Goal: Task Accomplishment & Management: Use online tool/utility

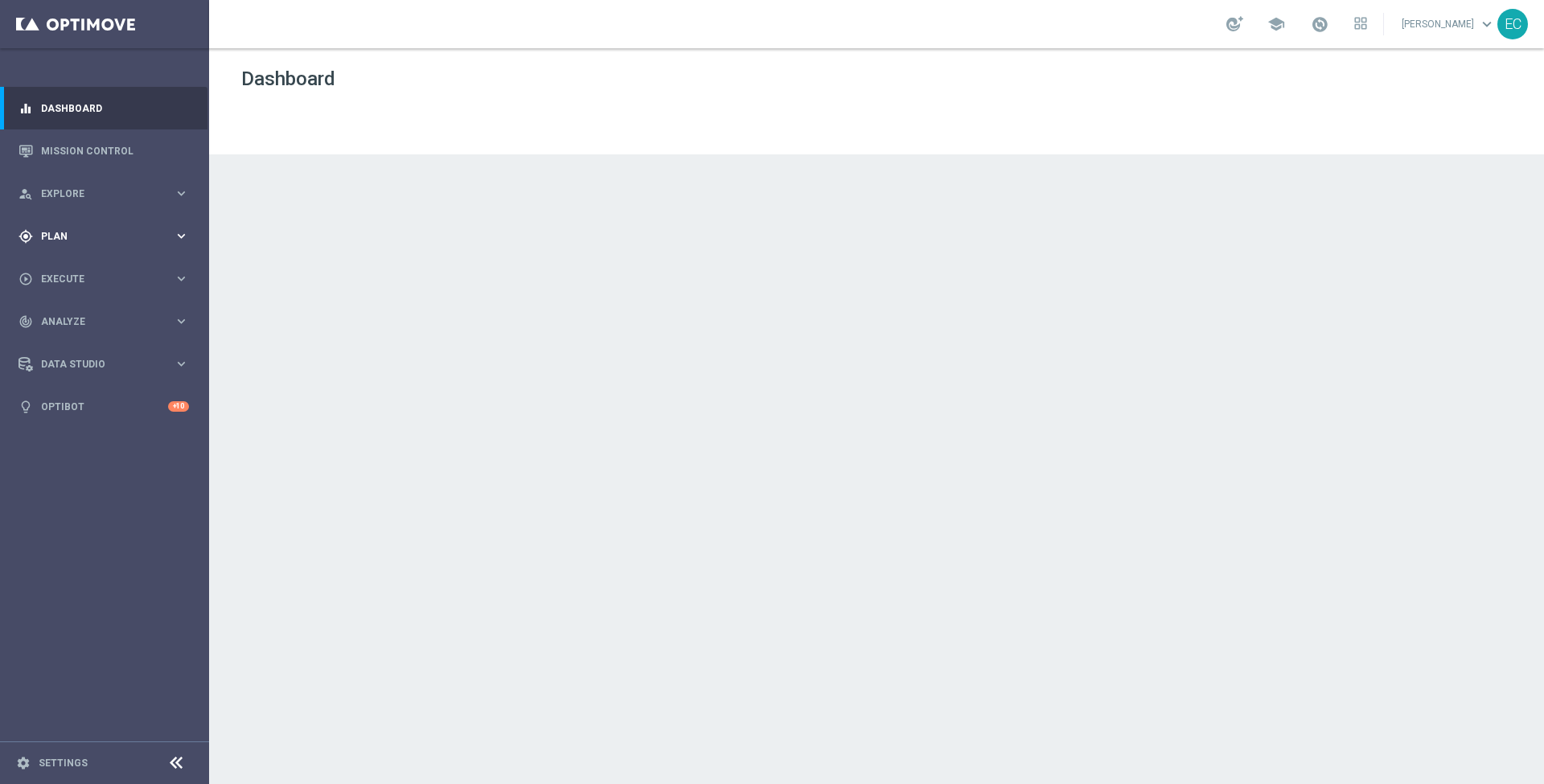
click at [101, 242] on div "gps_fixed Plan" at bounding box center [96, 236] width 155 height 15
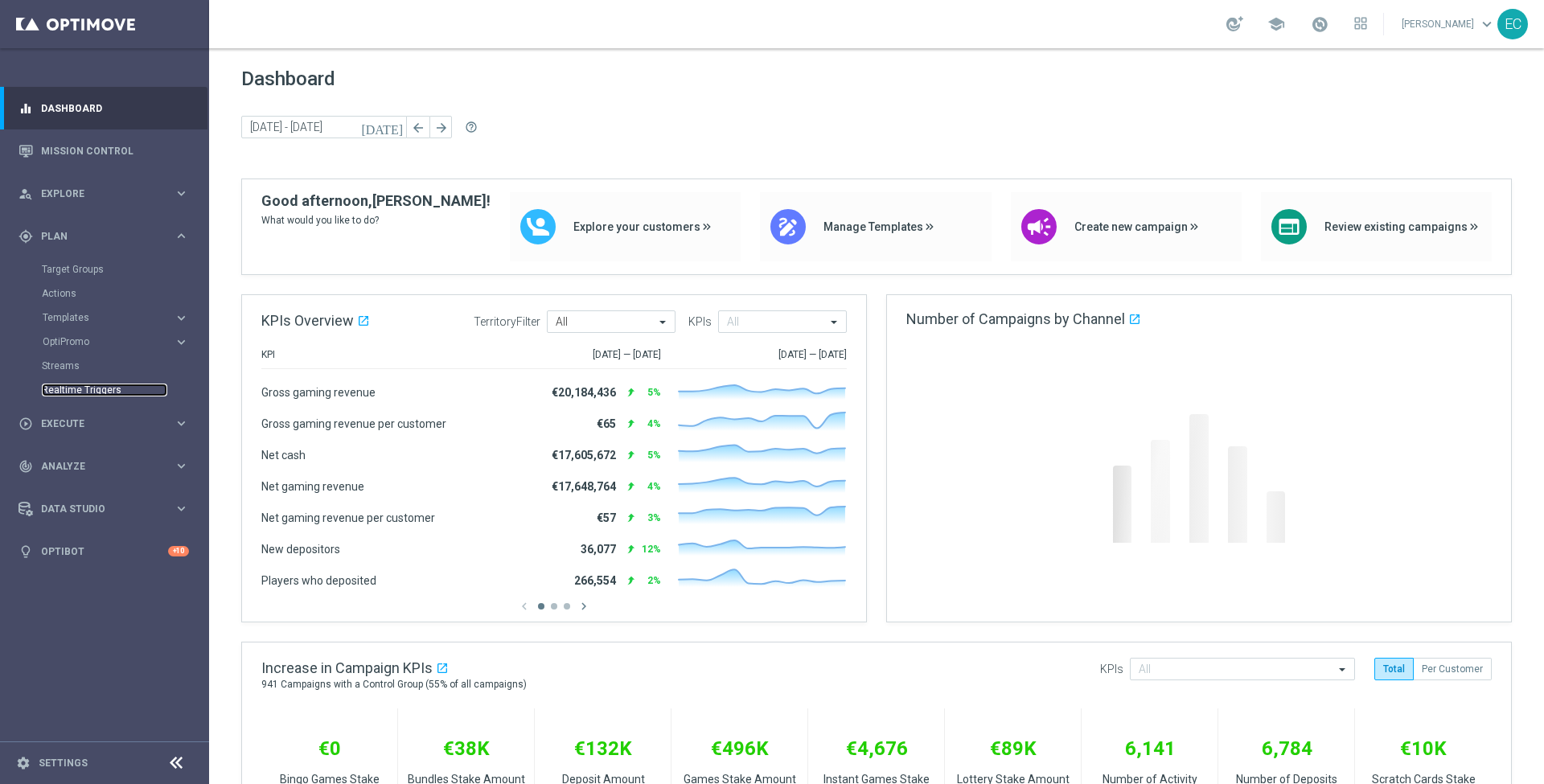
click at [98, 390] on link "Realtime Triggers" at bounding box center [104, 390] width 126 height 13
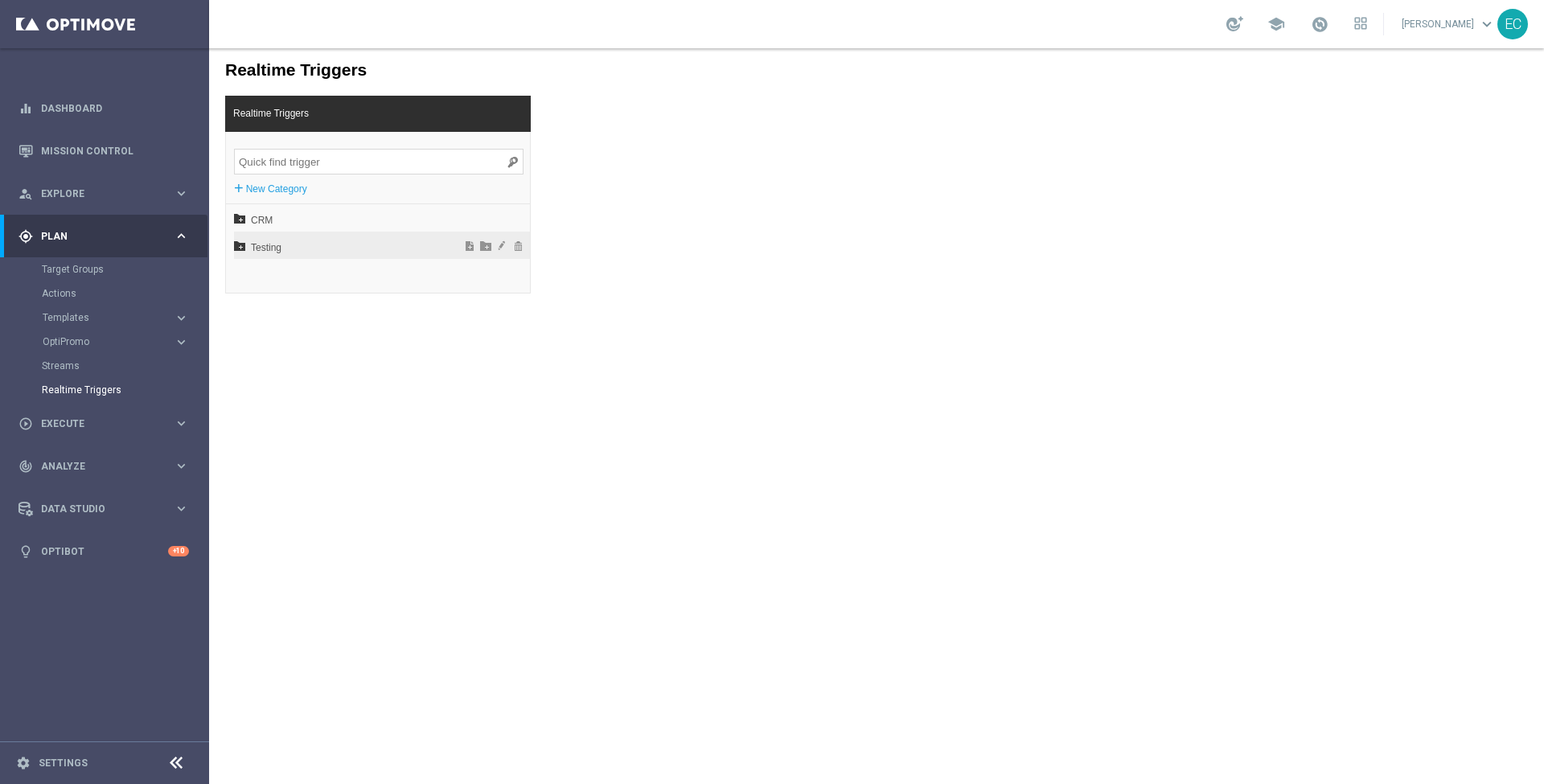
click at [322, 232] on div "Testing" at bounding box center [382, 245] width 296 height 27
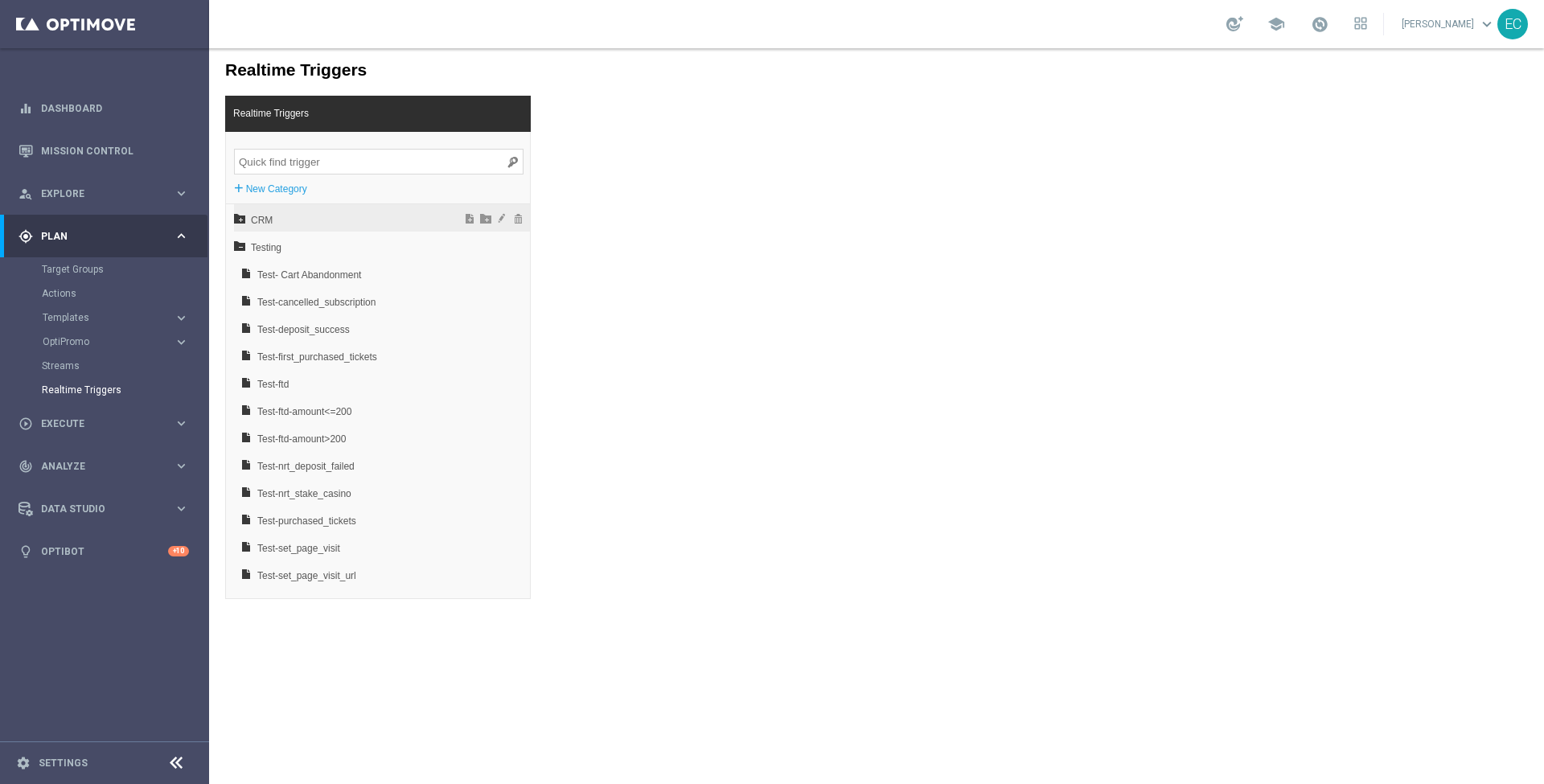
click at [320, 222] on span "CRM" at bounding box center [339, 219] width 178 height 27
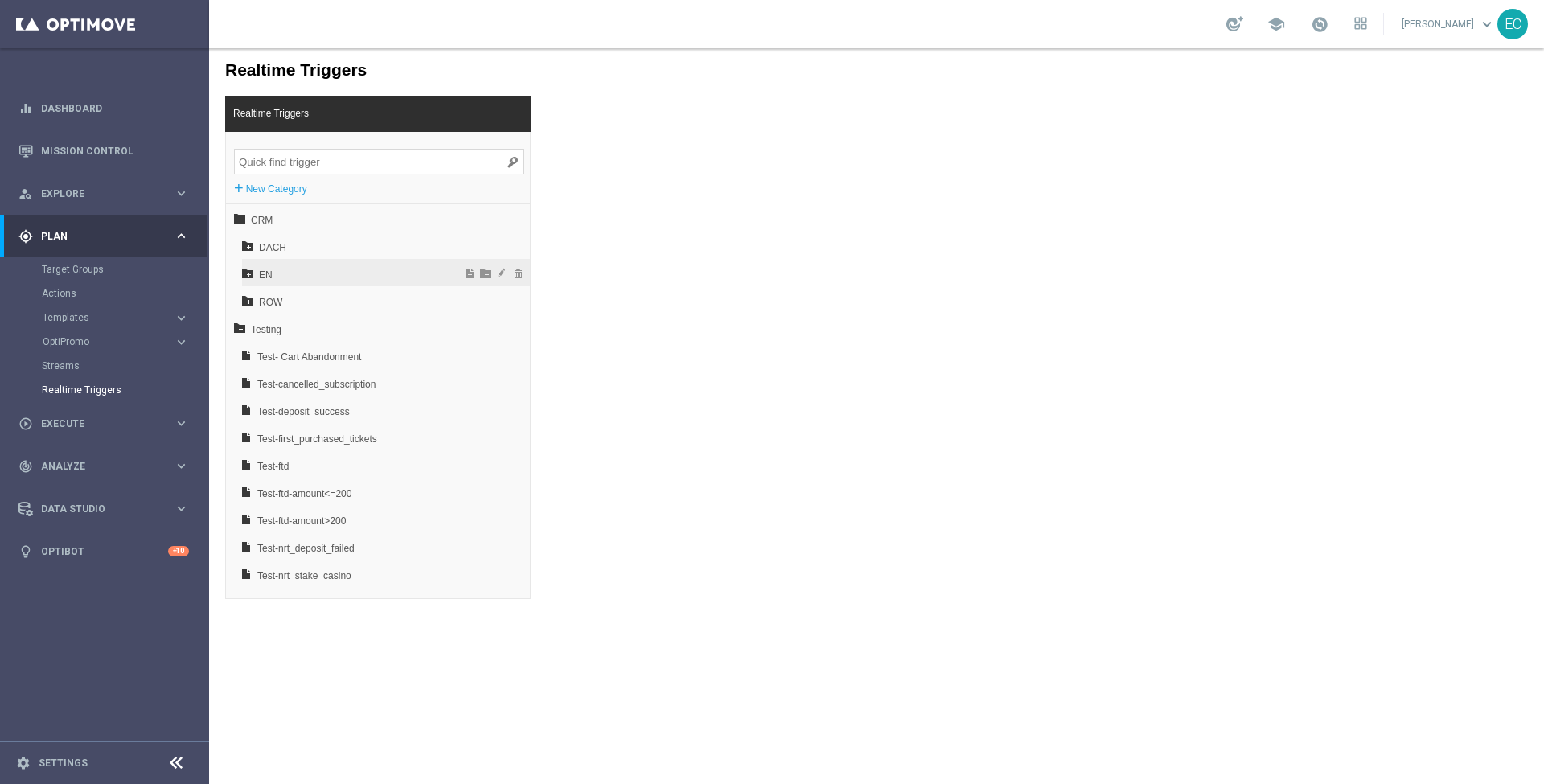
click at [331, 259] on div "EN" at bounding box center [386, 272] width 288 height 27
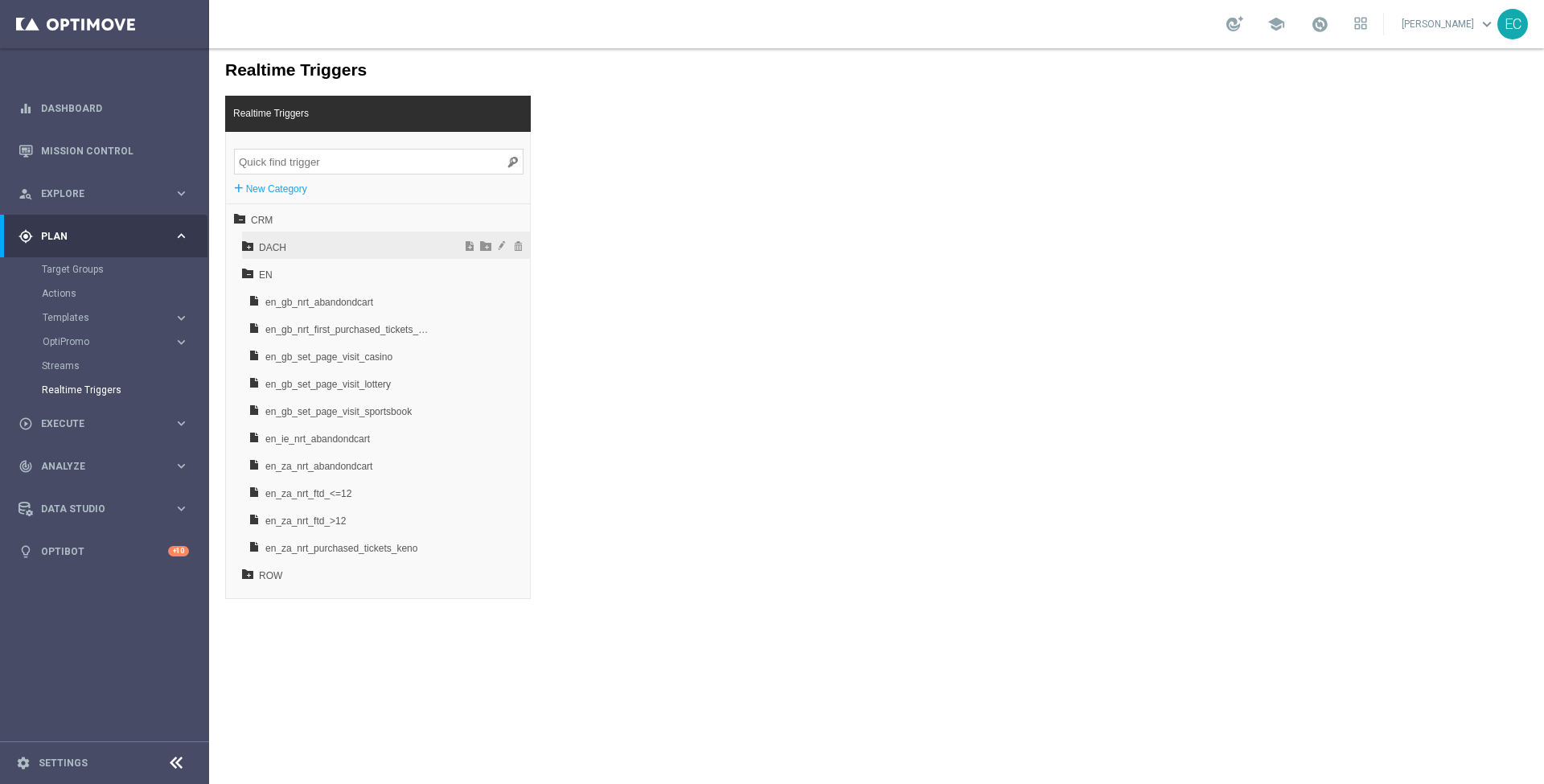
click at [344, 241] on span "DACH" at bounding box center [345, 247] width 173 height 27
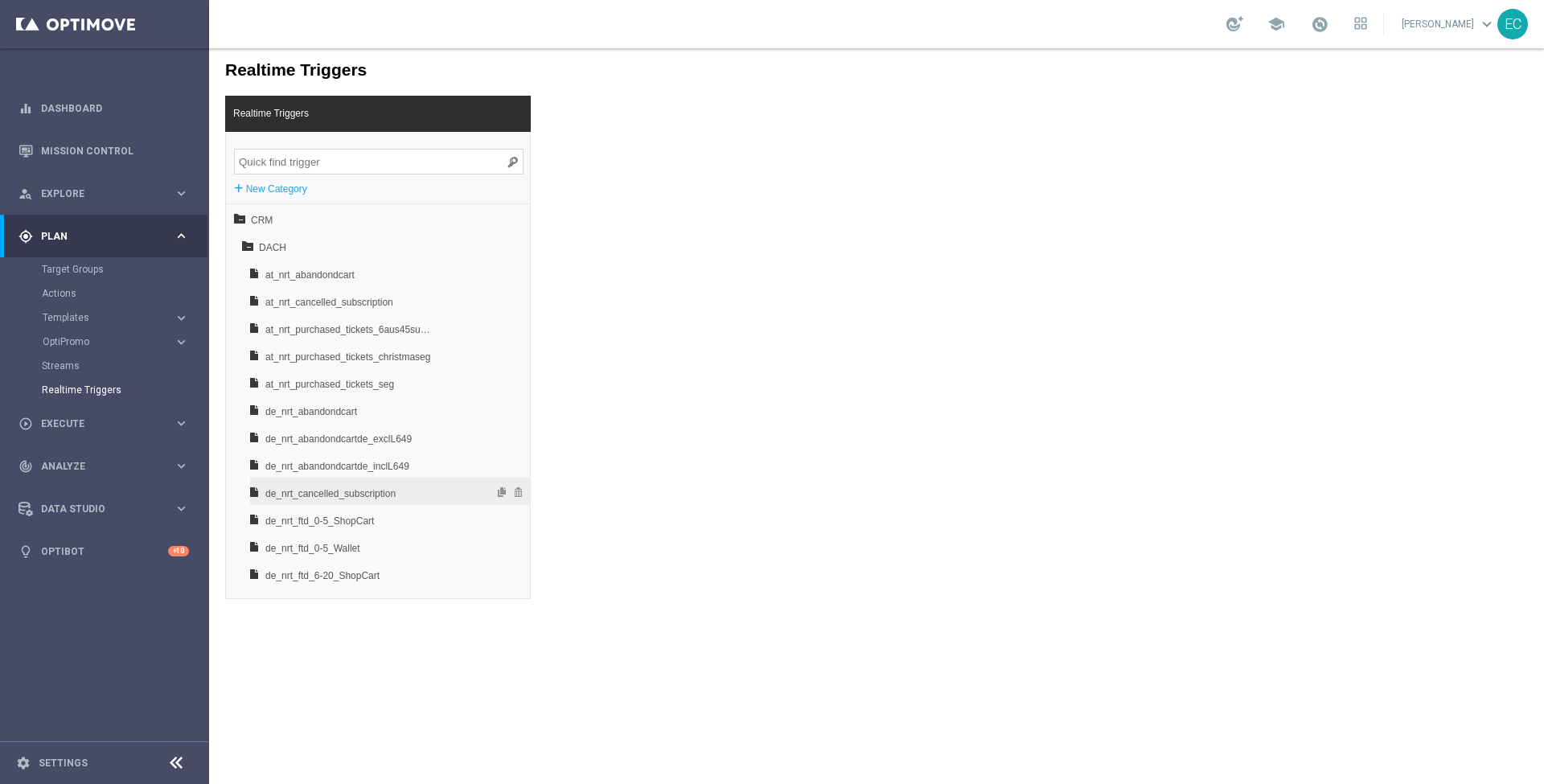
click at [405, 491] on span "de_nrt_cancelled_subscription" at bounding box center [349, 493] width 168 height 27
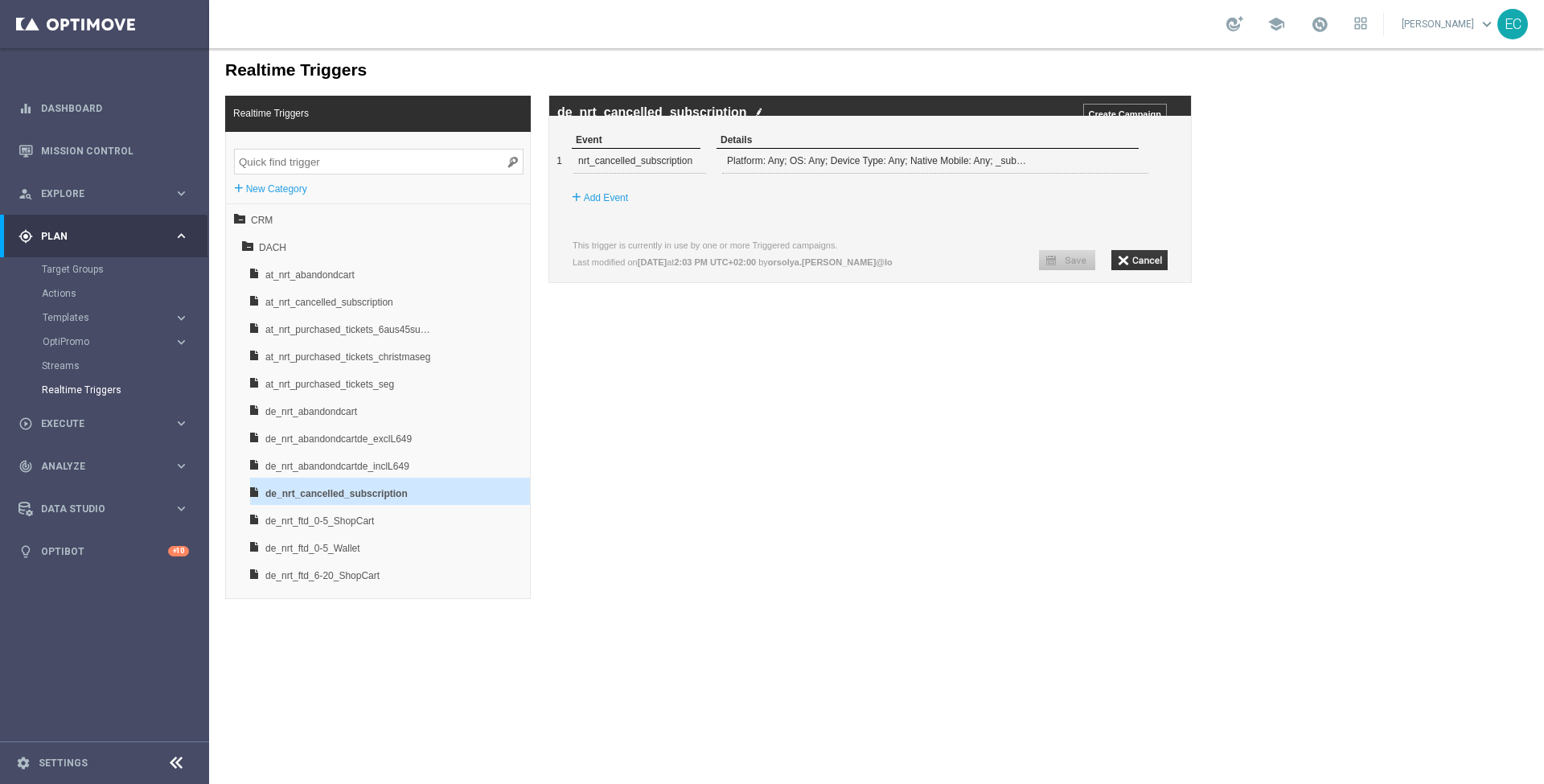
click at [1021, 212] on div "+ Add Event" at bounding box center [877, 197] width 627 height 29
click at [1124, 165] on span at bounding box center [1126, 160] width 9 height 9
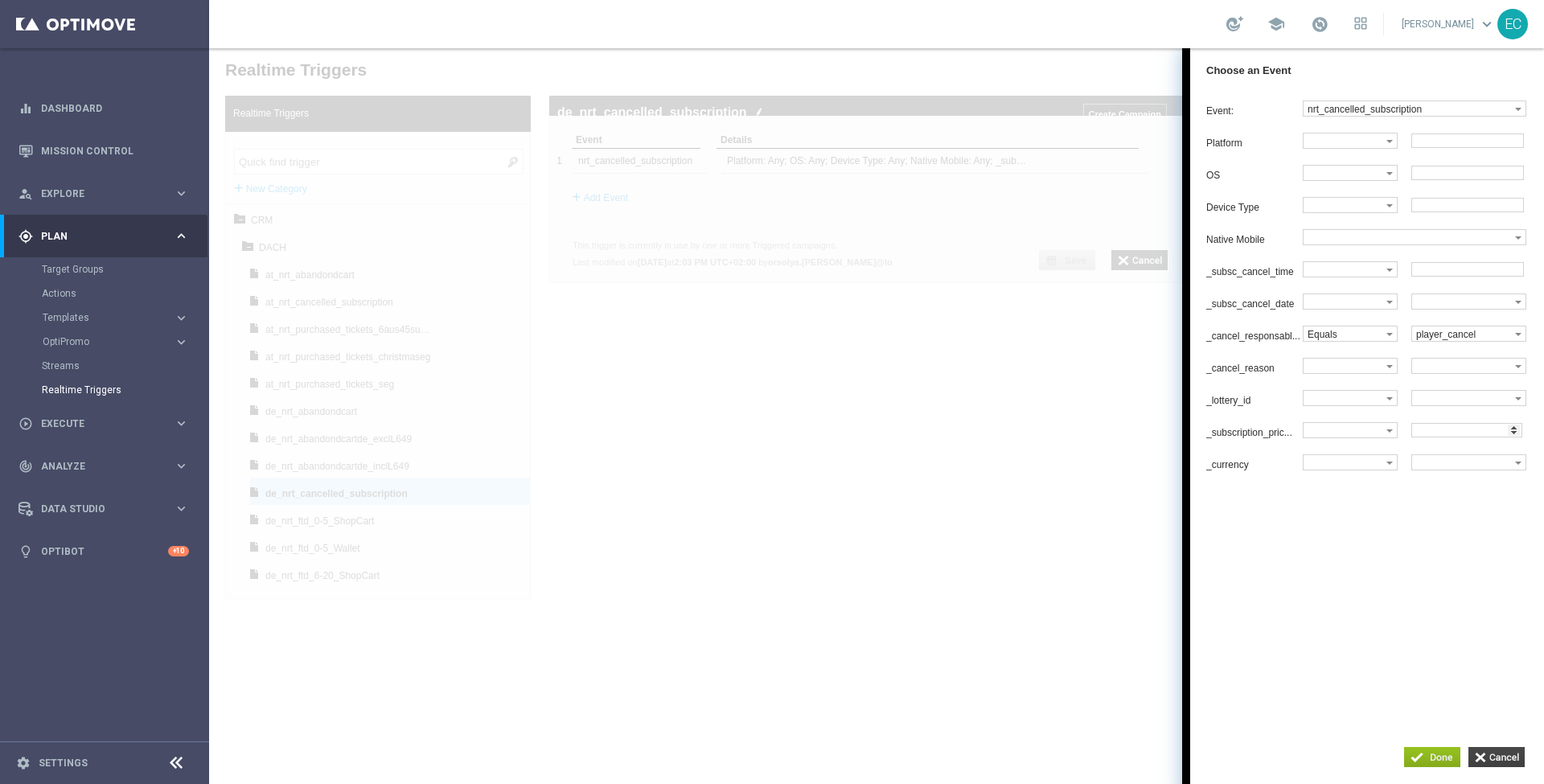
click at [1493, 753] on input "button" at bounding box center [1497, 757] width 57 height 20
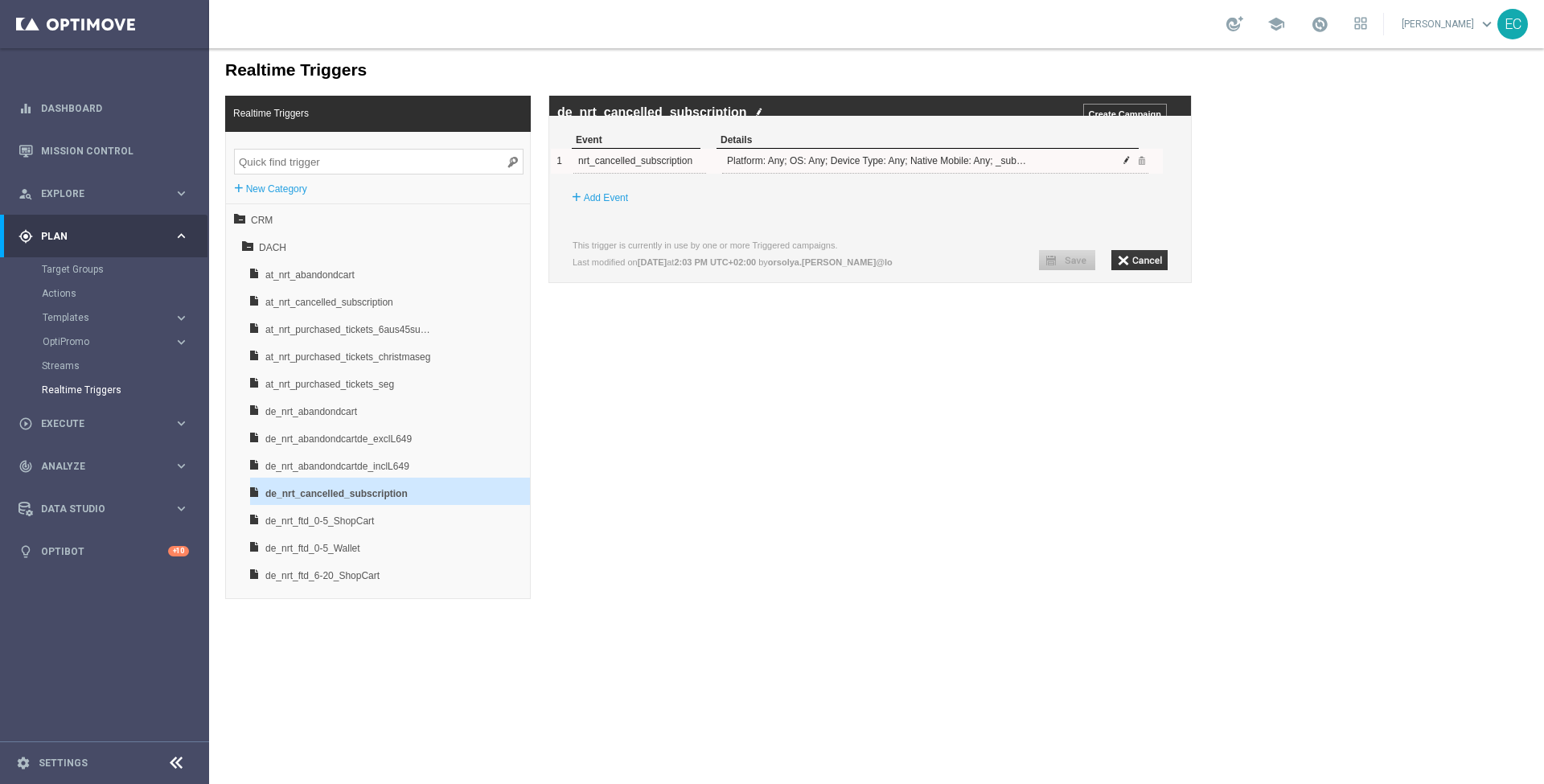
click at [1125, 165] on span at bounding box center [1126, 160] width 9 height 9
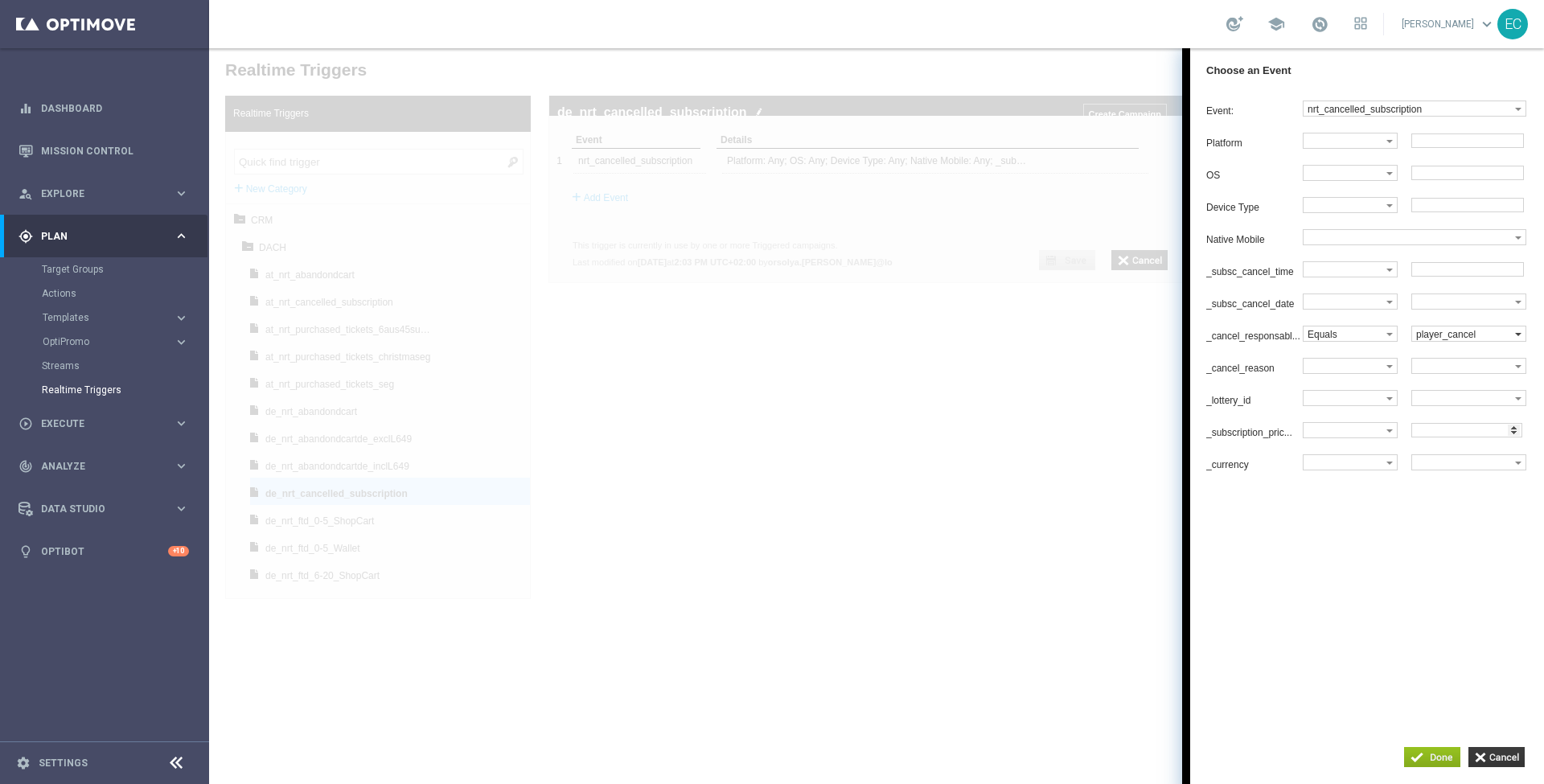
click at [1476, 341] on label "player_cancel" at bounding box center [1463, 334] width 103 height 15
click at [1494, 325] on div "Platform Equals Does not equal Begins with Ends with Contains Does not contain …" at bounding box center [1375, 301] width 338 height 338
click at [1383, 373] on label at bounding box center [1345, 366] width 83 height 15
click at [1366, 401] on span "Equals" at bounding box center [1347, 394] width 77 height 10
click at [1450, 372] on label at bounding box center [1463, 366] width 103 height 15
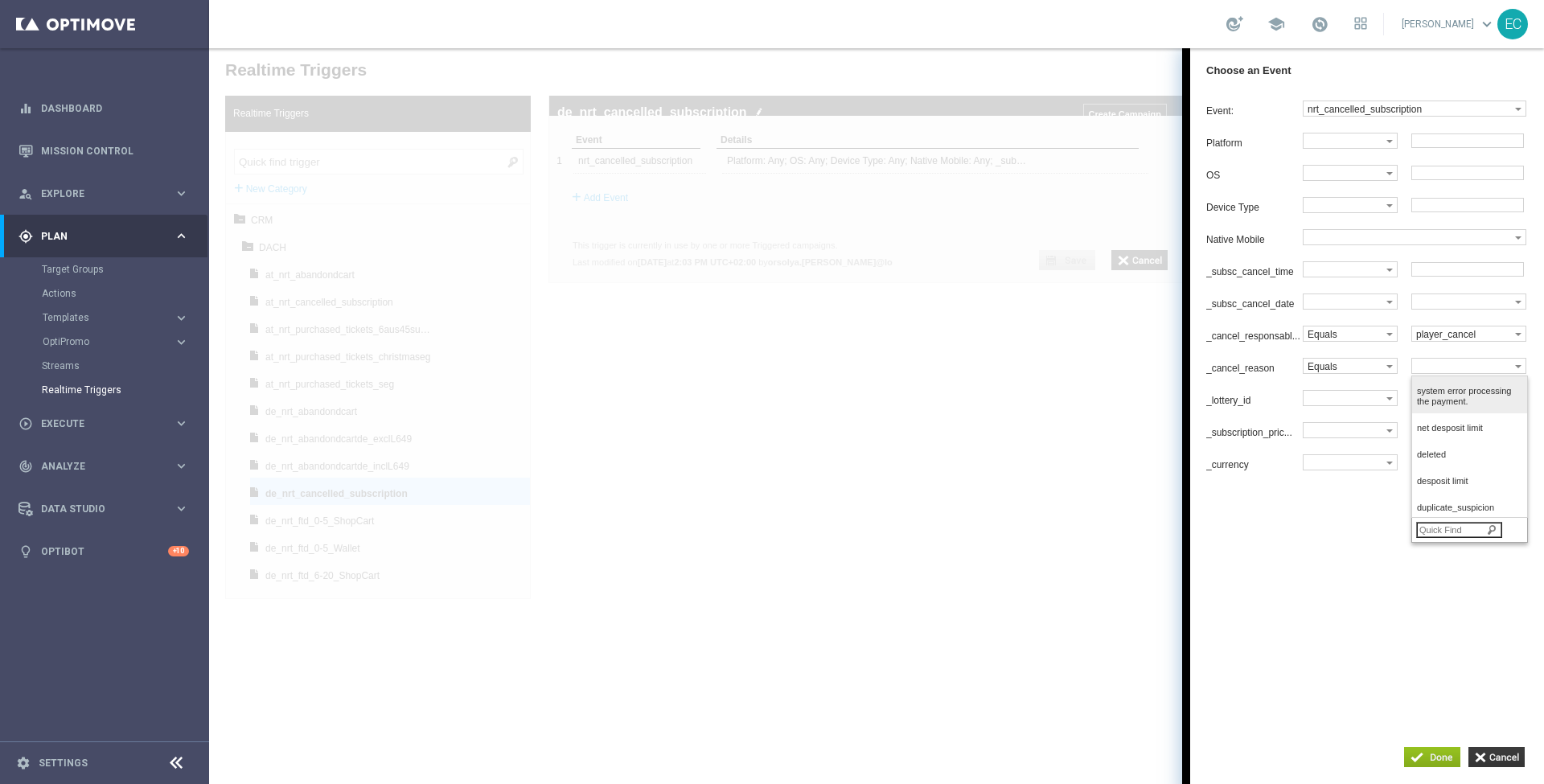
scroll to position [214, 0]
click at [1373, 373] on label "Equals" at bounding box center [1345, 366] width 83 height 15
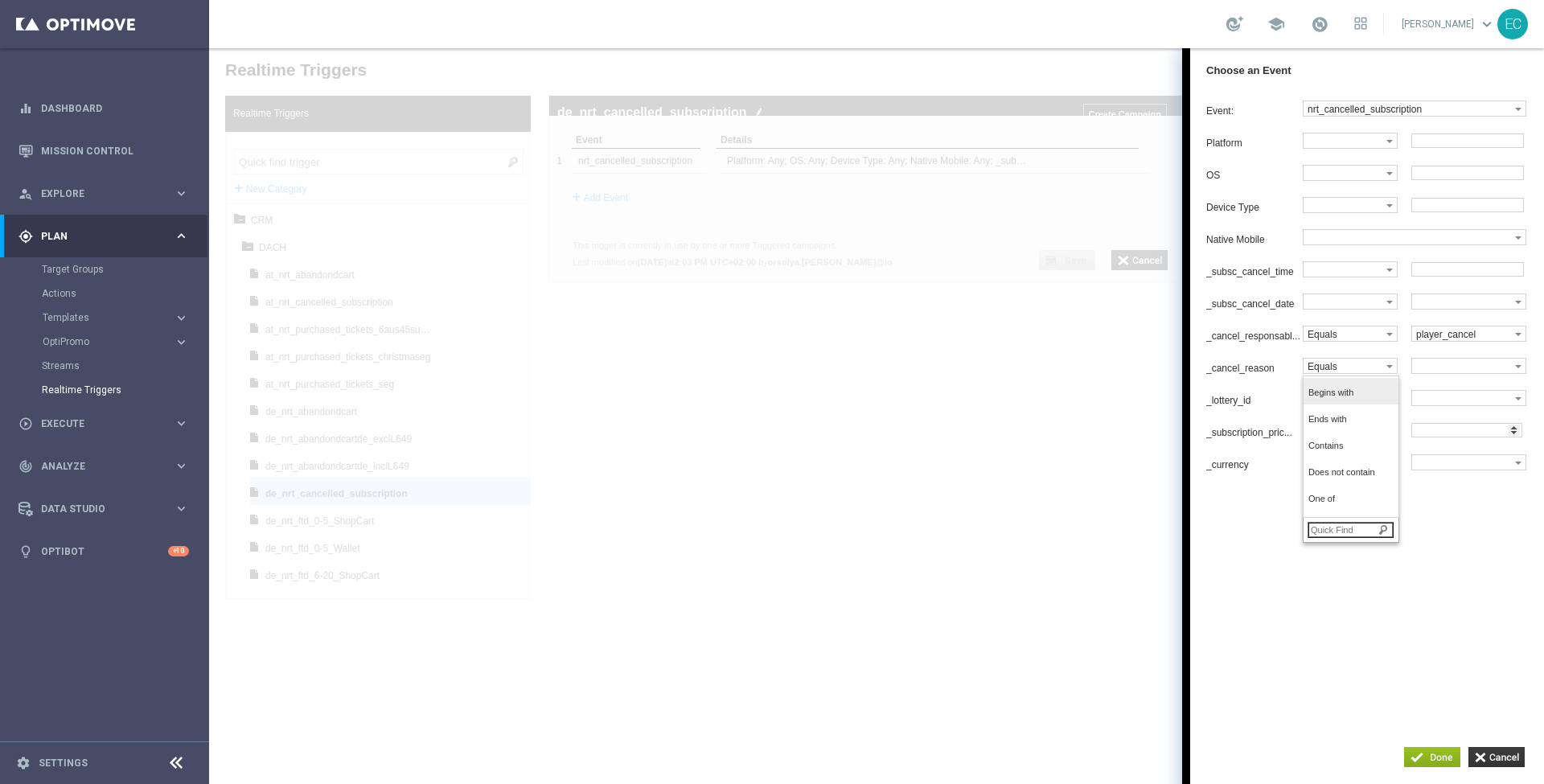
scroll to position [71, 0]
click at [1350, 490] on span "One of" at bounding box center [1347, 485] width 77 height 10
click at [1431, 373] on label at bounding box center [1463, 366] width 103 height 15
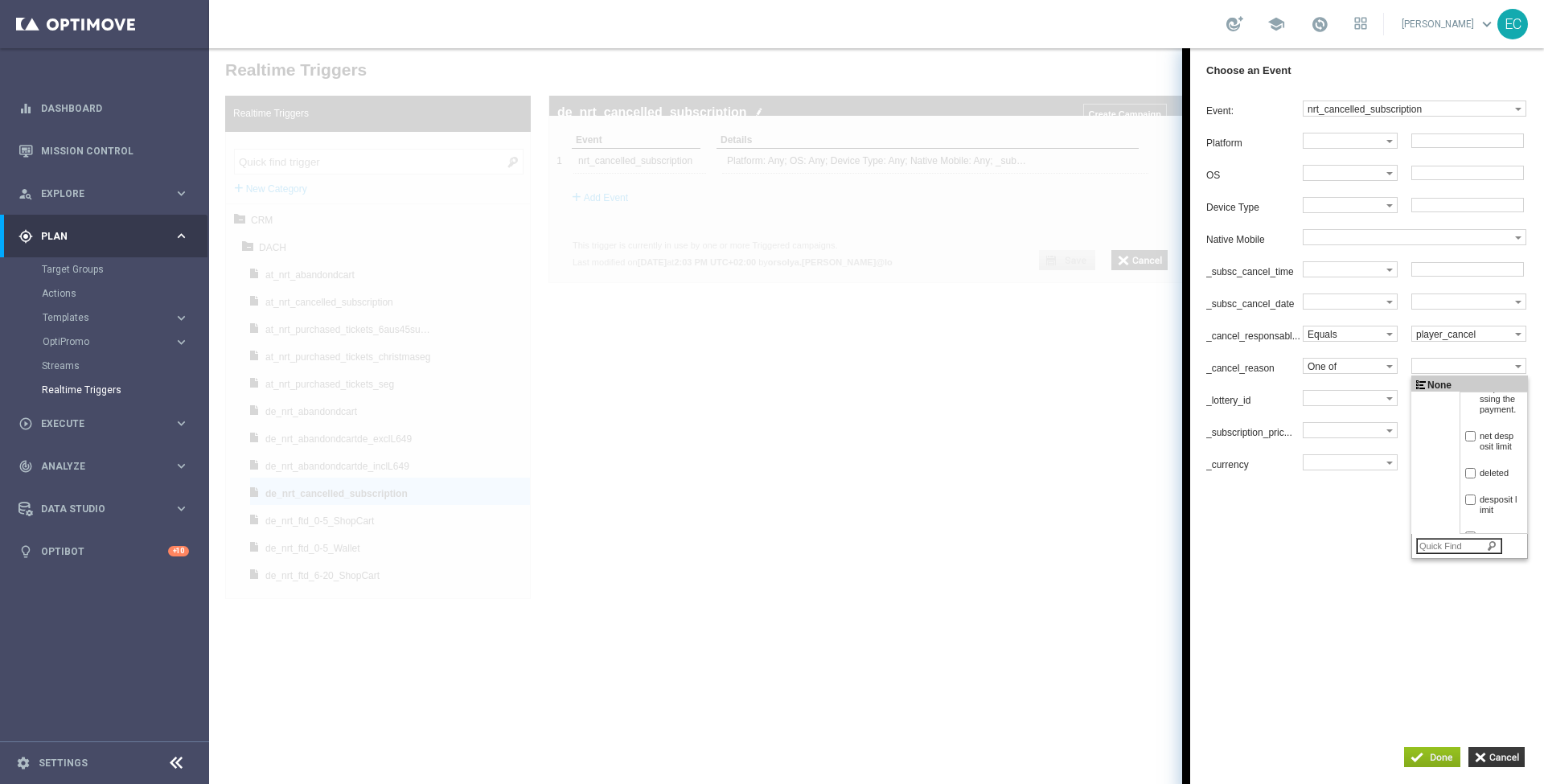
scroll to position [0, 0]
click at [1478, 685] on div "Event: nrt_cancelled_subscription dummy_event_test nrt_abandondcart nrt_cancell…" at bounding box center [1367, 400] width 353 height 616
click at [1507, 756] on input "button" at bounding box center [1497, 757] width 57 height 20
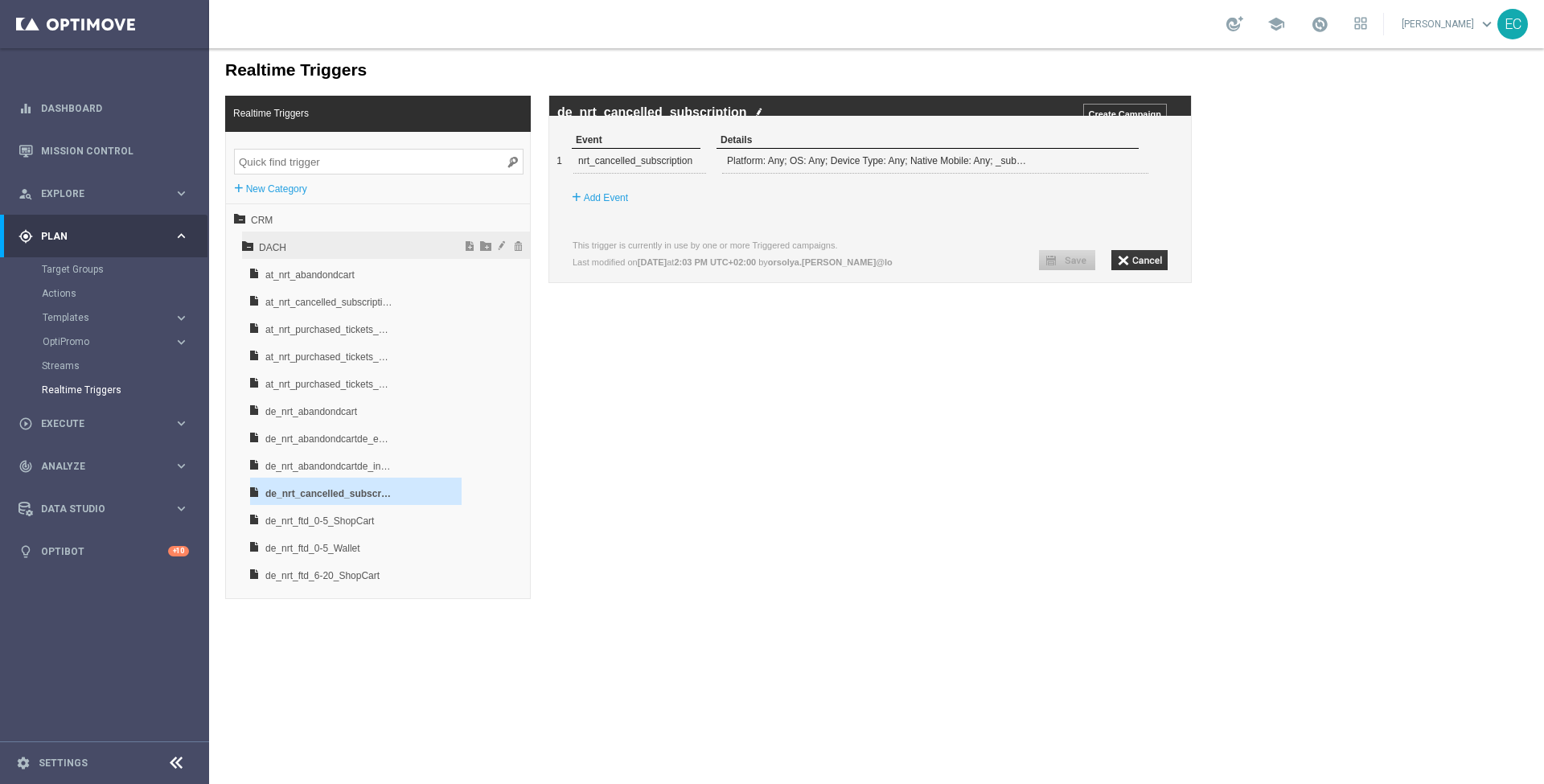
click at [249, 246] on icon at bounding box center [247, 246] width 11 height 11
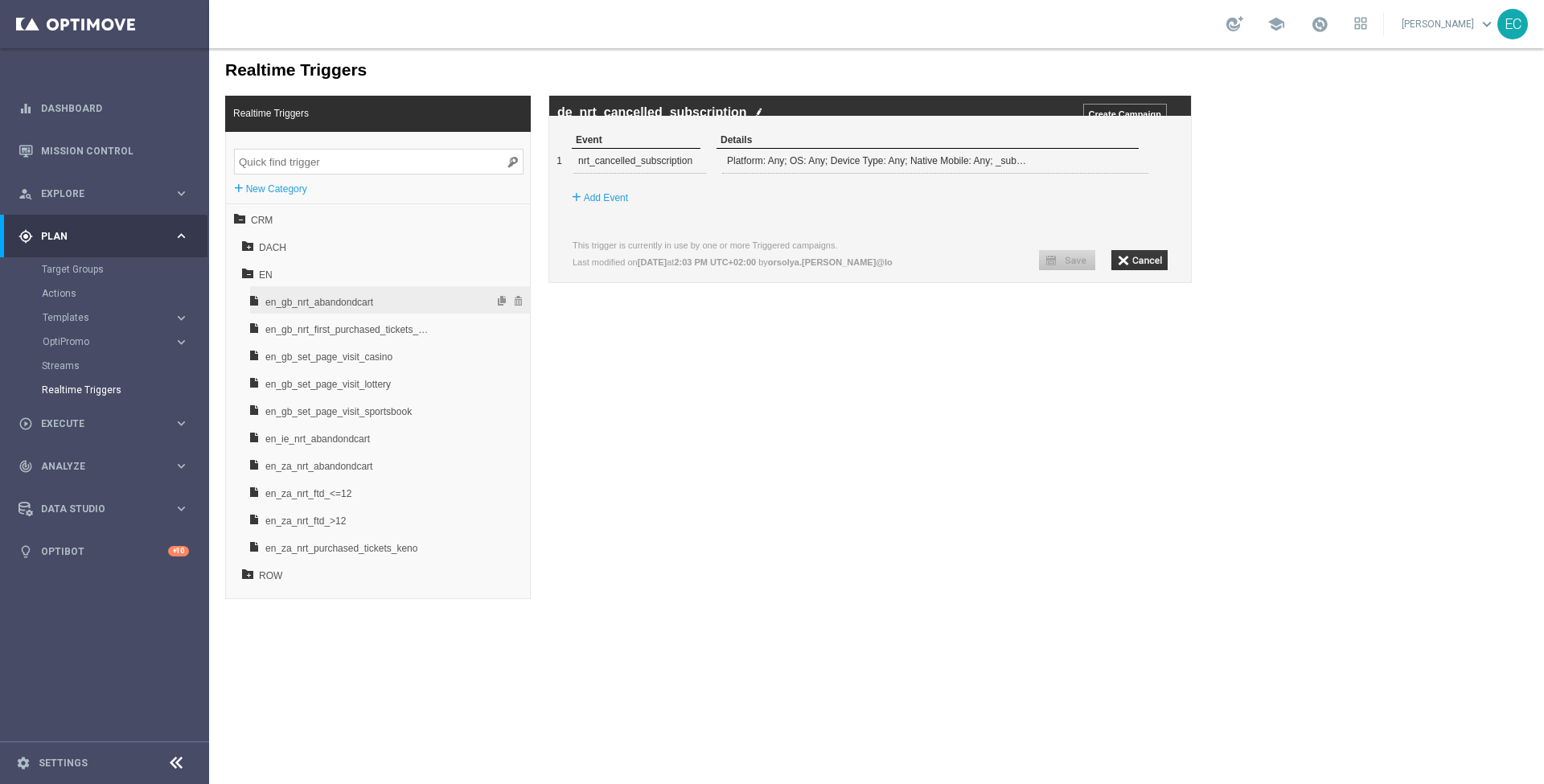
click at [402, 298] on span "en_gb_nrt_abandondcart" at bounding box center [349, 301] width 168 height 27
click at [1125, 165] on span at bounding box center [1126, 160] width 9 height 9
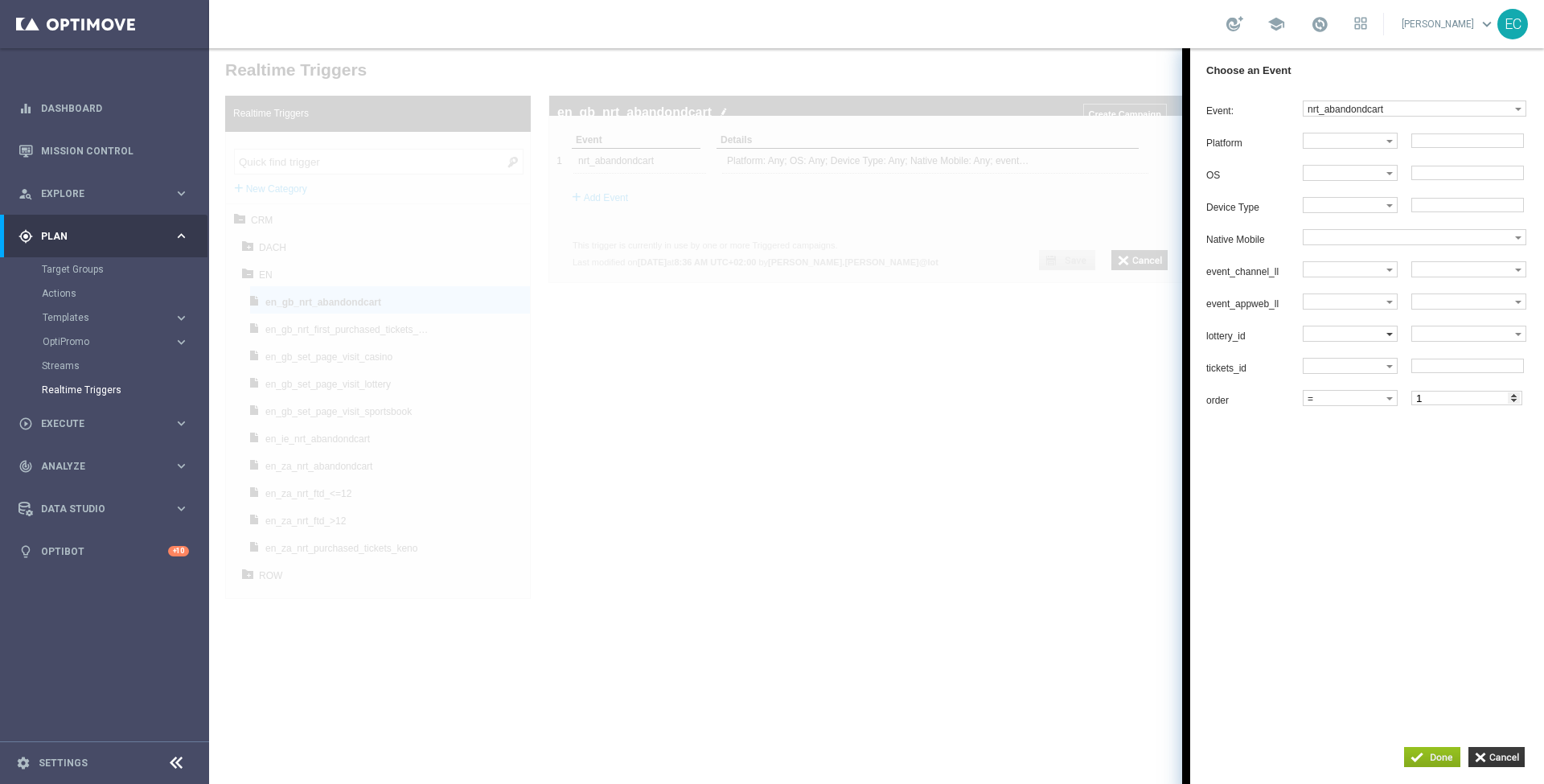
click at [1359, 337] on label at bounding box center [1345, 334] width 83 height 15
click at [1471, 335] on label at bounding box center [1463, 334] width 103 height 15
click at [1503, 752] on input "button" at bounding box center [1497, 757] width 57 height 20
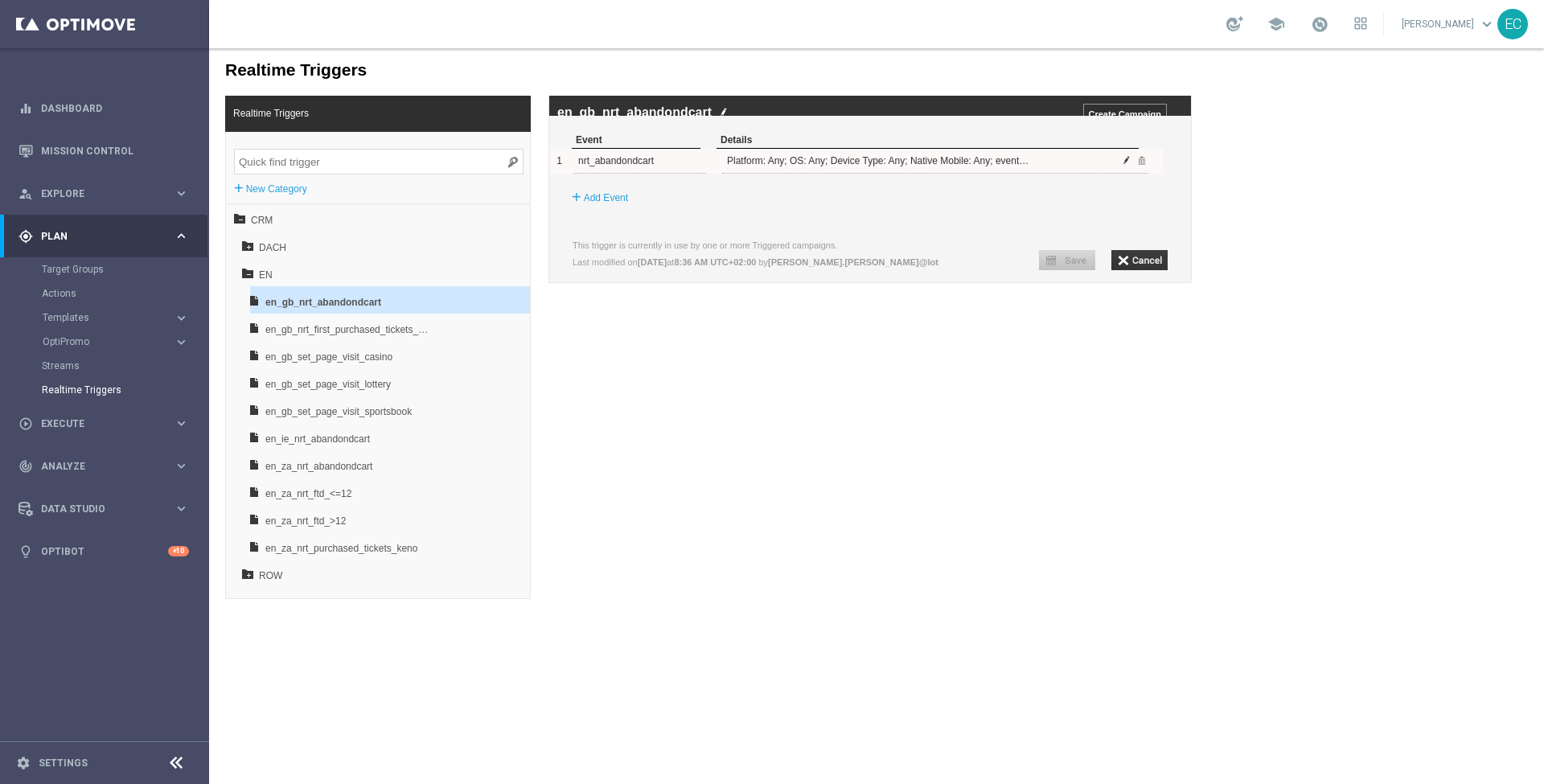
click at [1127, 165] on span at bounding box center [1126, 160] width 9 height 9
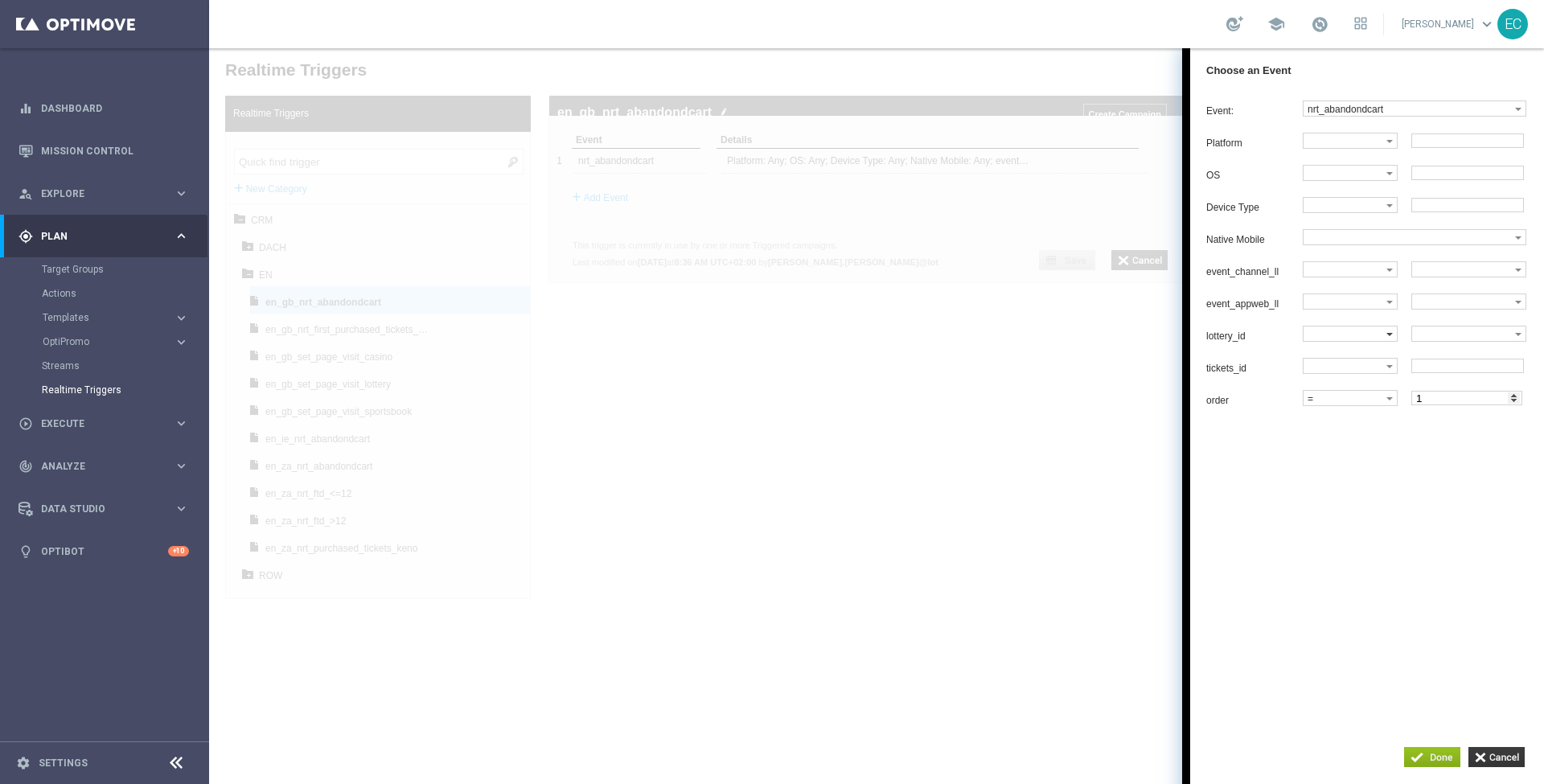
click at [1367, 339] on label at bounding box center [1345, 334] width 83 height 15
click at [1498, 755] on input "button" at bounding box center [1497, 757] width 57 height 20
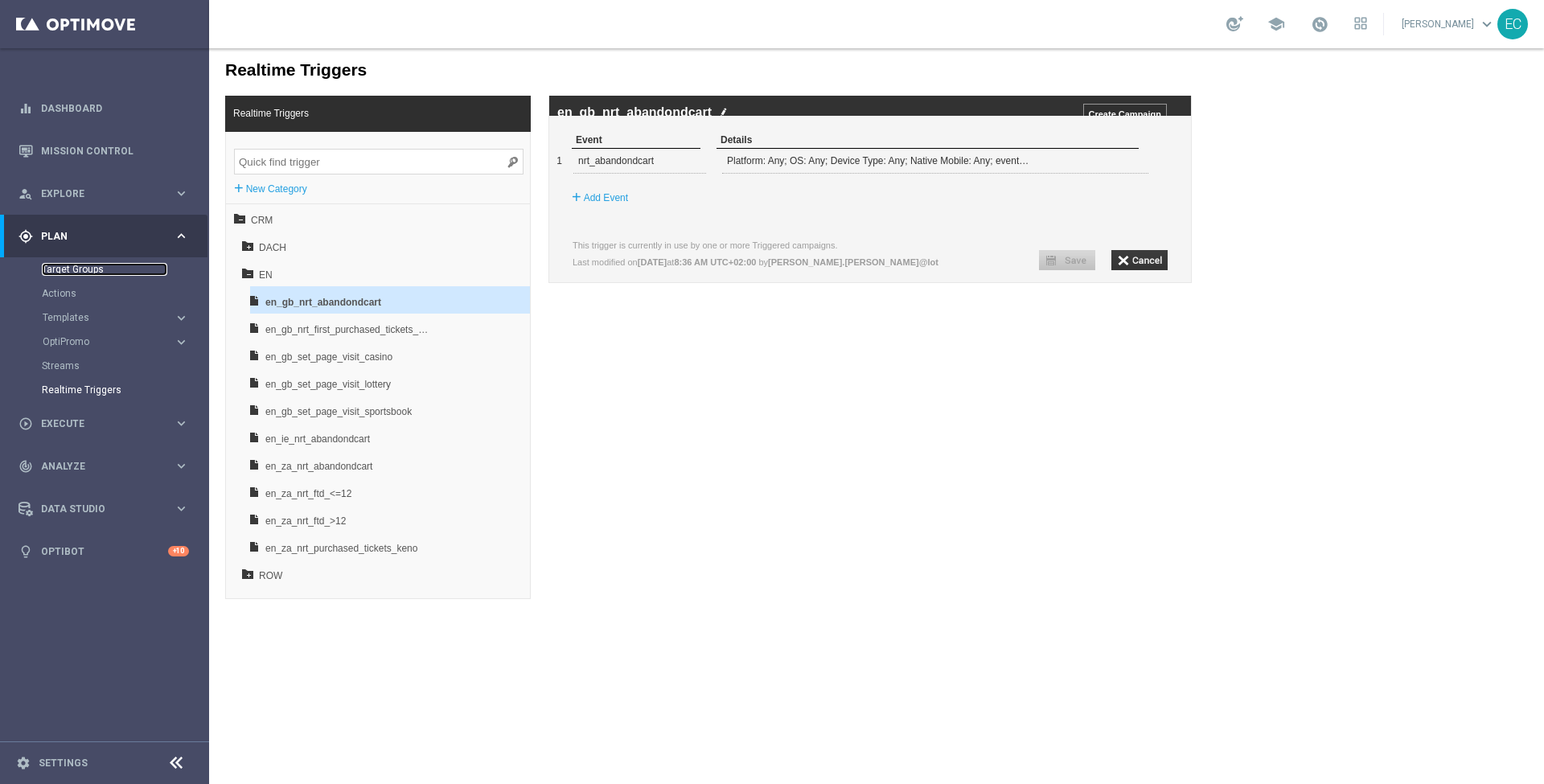
click at [64, 271] on link "Target Groups" at bounding box center [104, 270] width 126 height 13
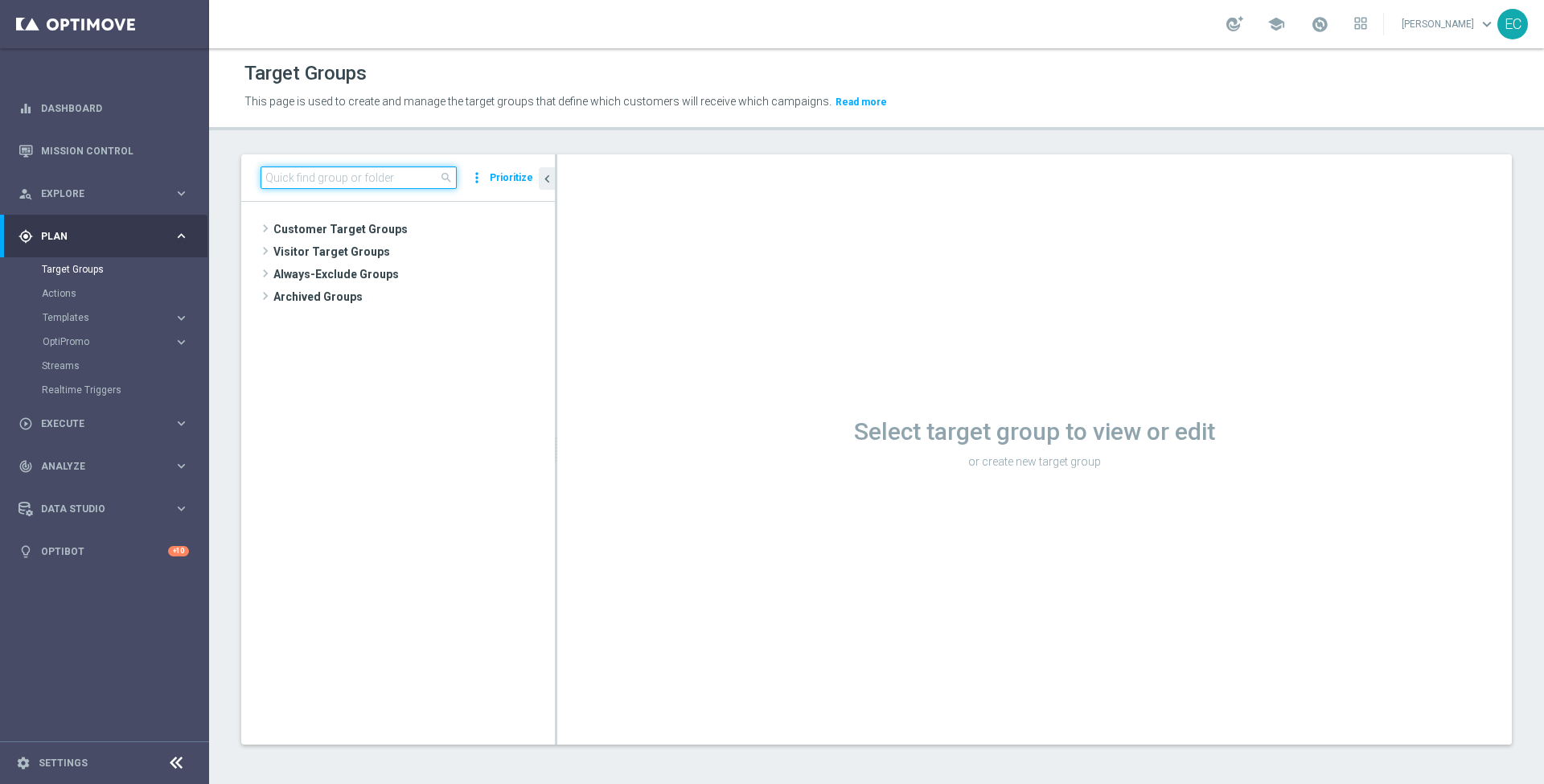
click at [324, 179] on input at bounding box center [358, 178] width 196 height 22
paste input "en_GB__ABNDCART_PERSNL2__NVIP_EMA_T&T_LT_TG"
type input "en_GB__ABNDCART_PERSNL2__NVIP_EMA_T&T_LT_TG"
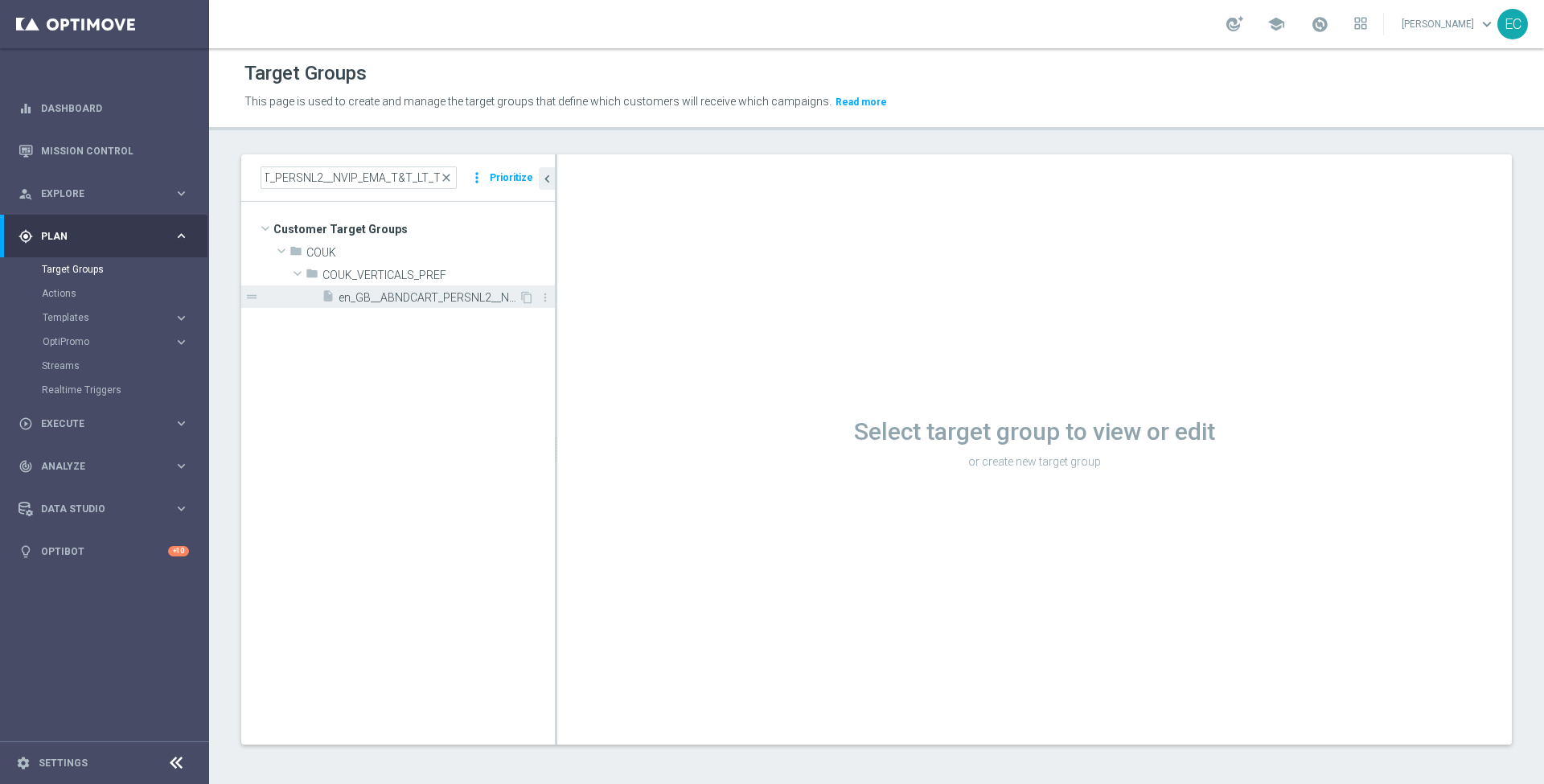
click at [476, 297] on span "en_GB__ABNDCART_PERSNL2__NVIP_EMA_T&T_LT_TG" at bounding box center [429, 298] width 180 height 14
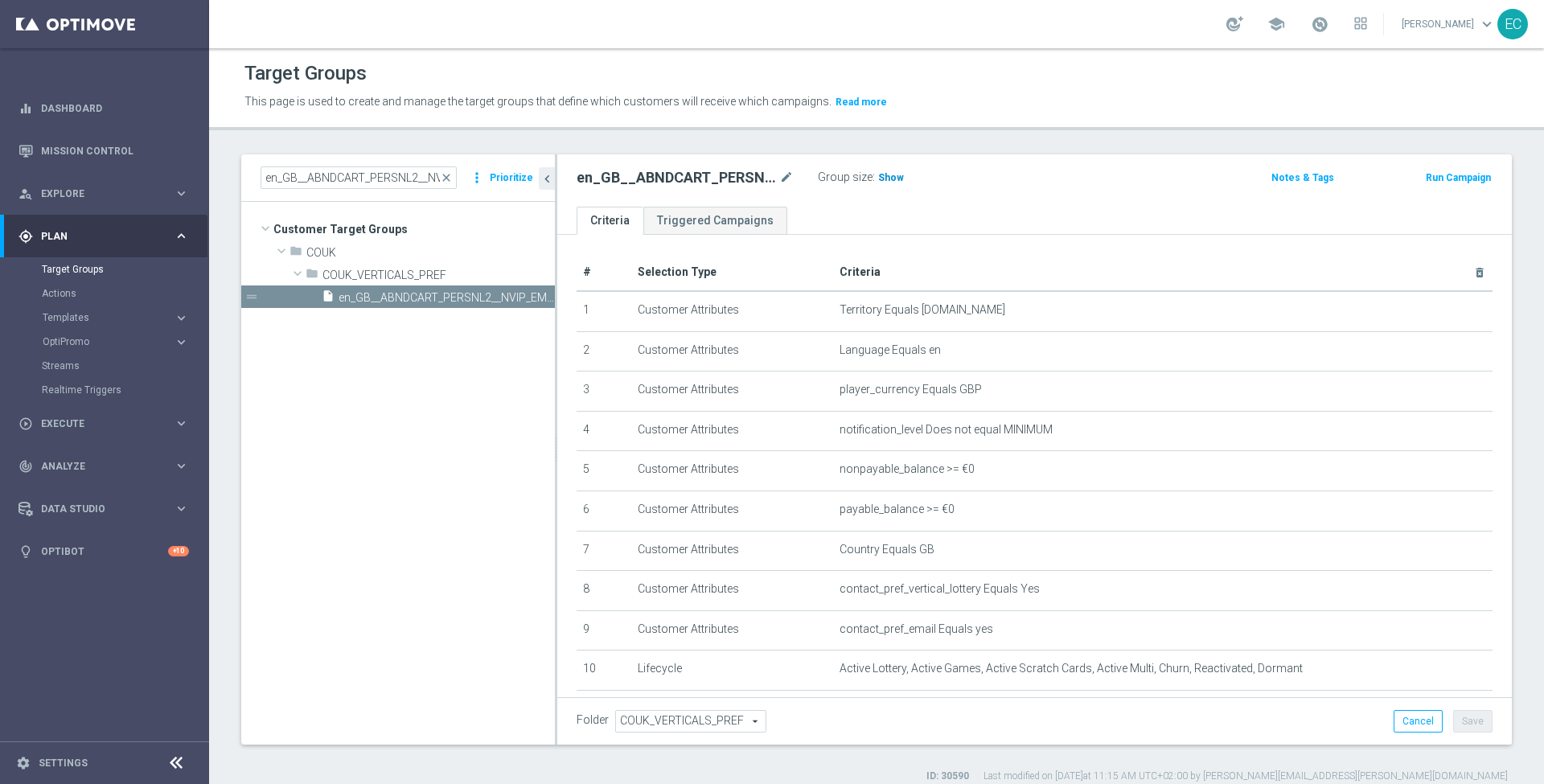
click at [885, 181] on span "Show" at bounding box center [891, 178] width 26 height 11
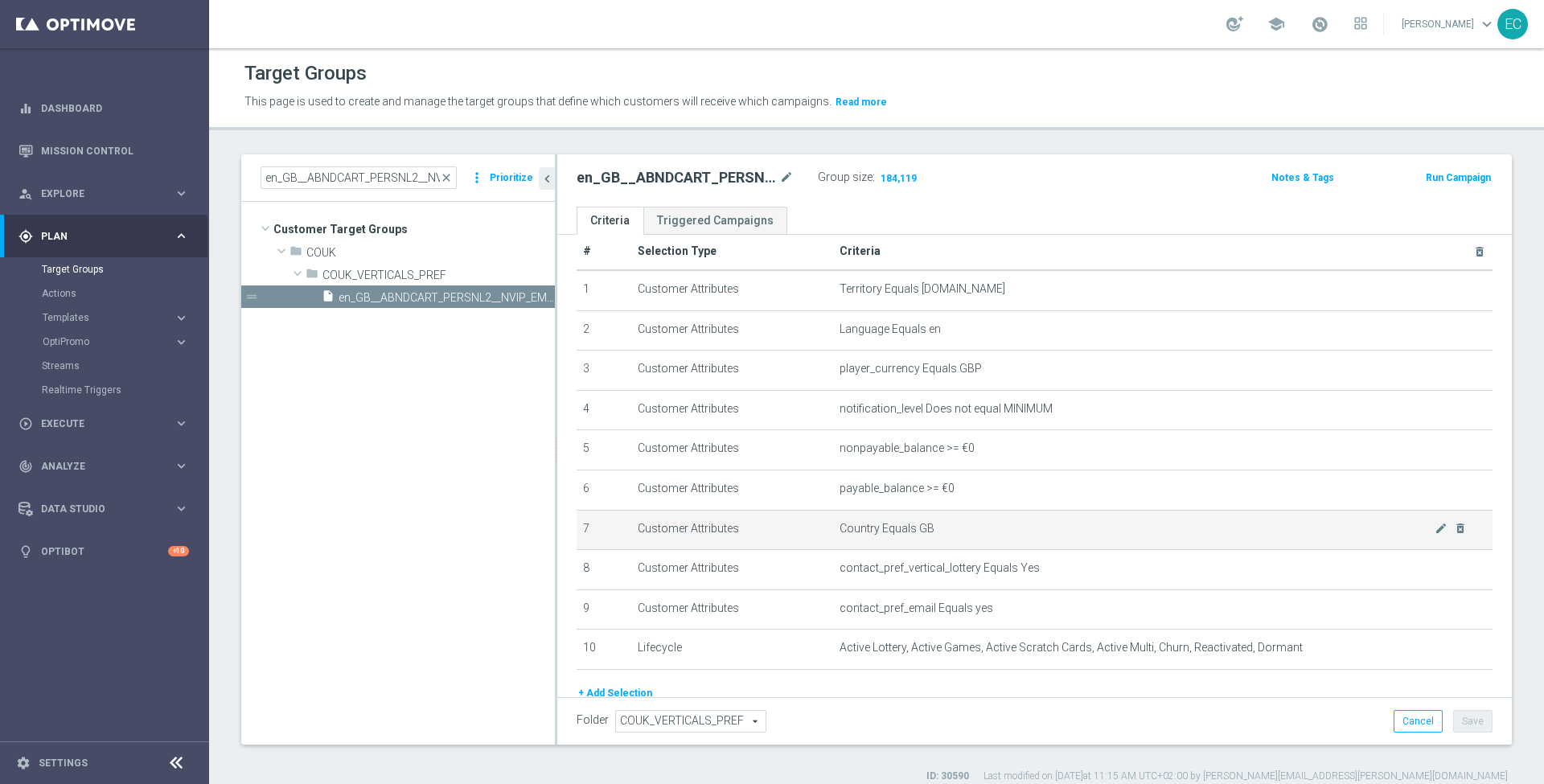
scroll to position [19, 0]
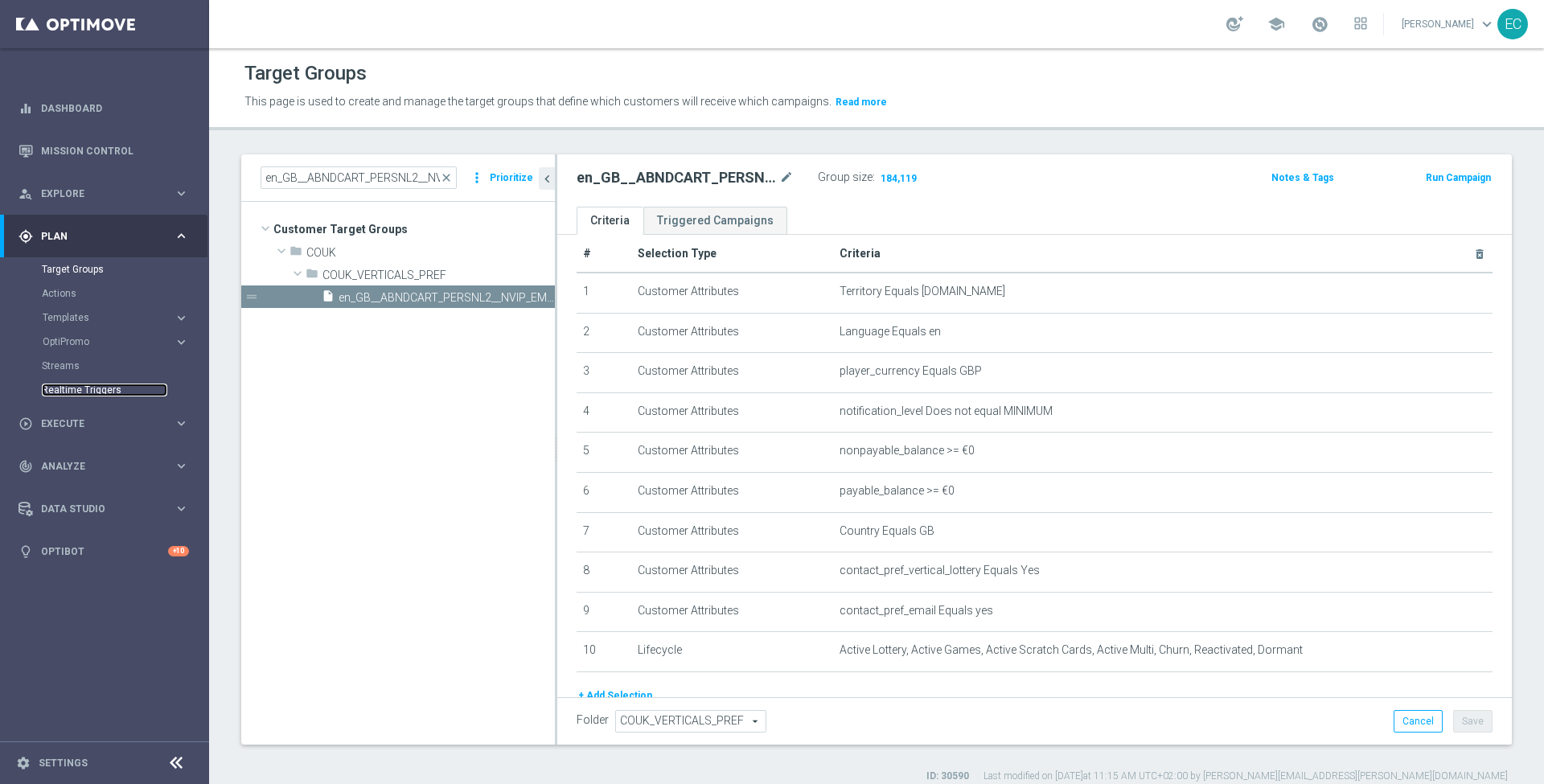
click at [88, 392] on link "Realtime Triggers" at bounding box center [104, 390] width 126 height 13
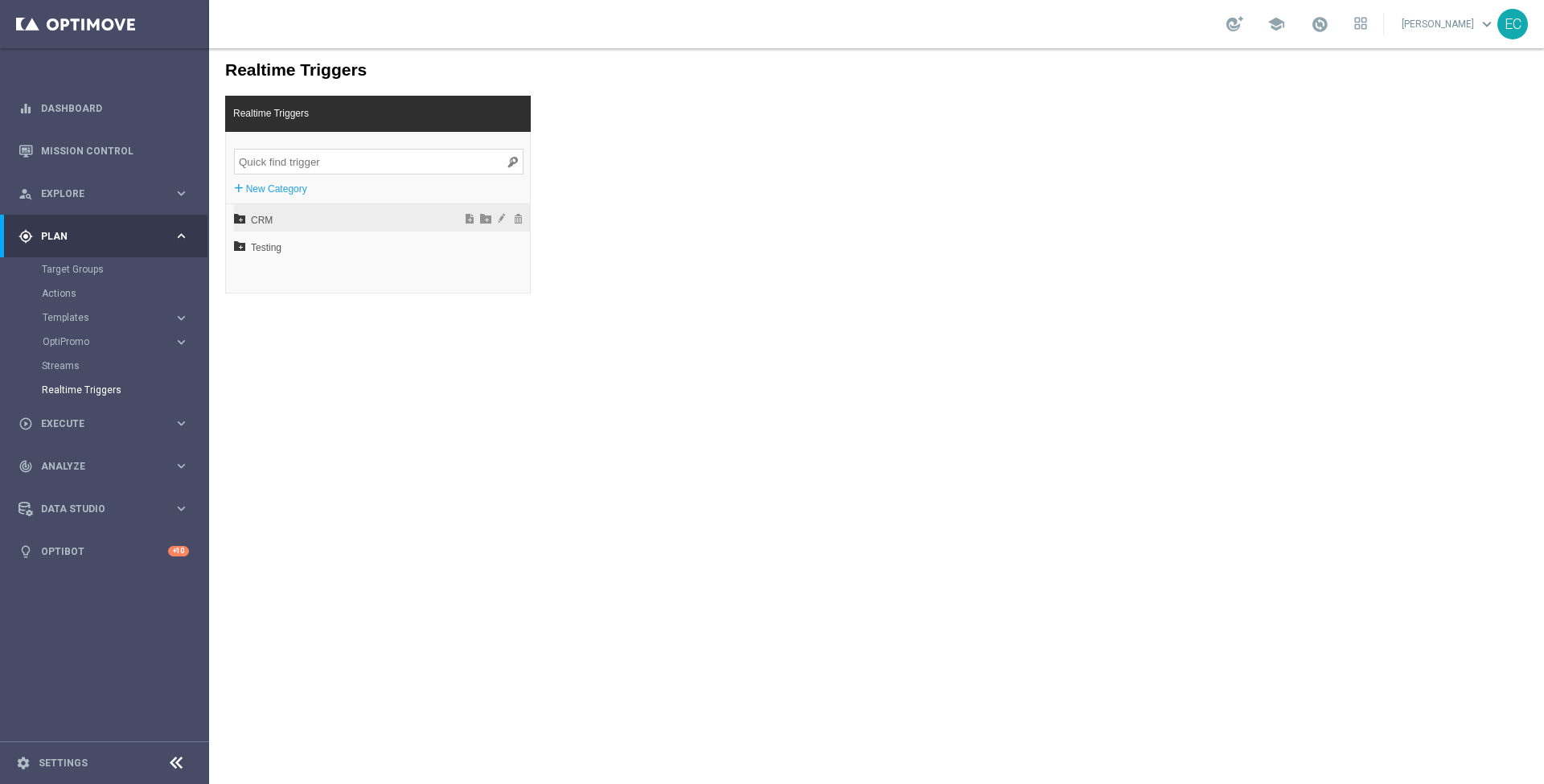
click at [273, 215] on span "CRM" at bounding box center [339, 219] width 178 height 27
click at [297, 272] on span "EN" at bounding box center [345, 274] width 173 height 27
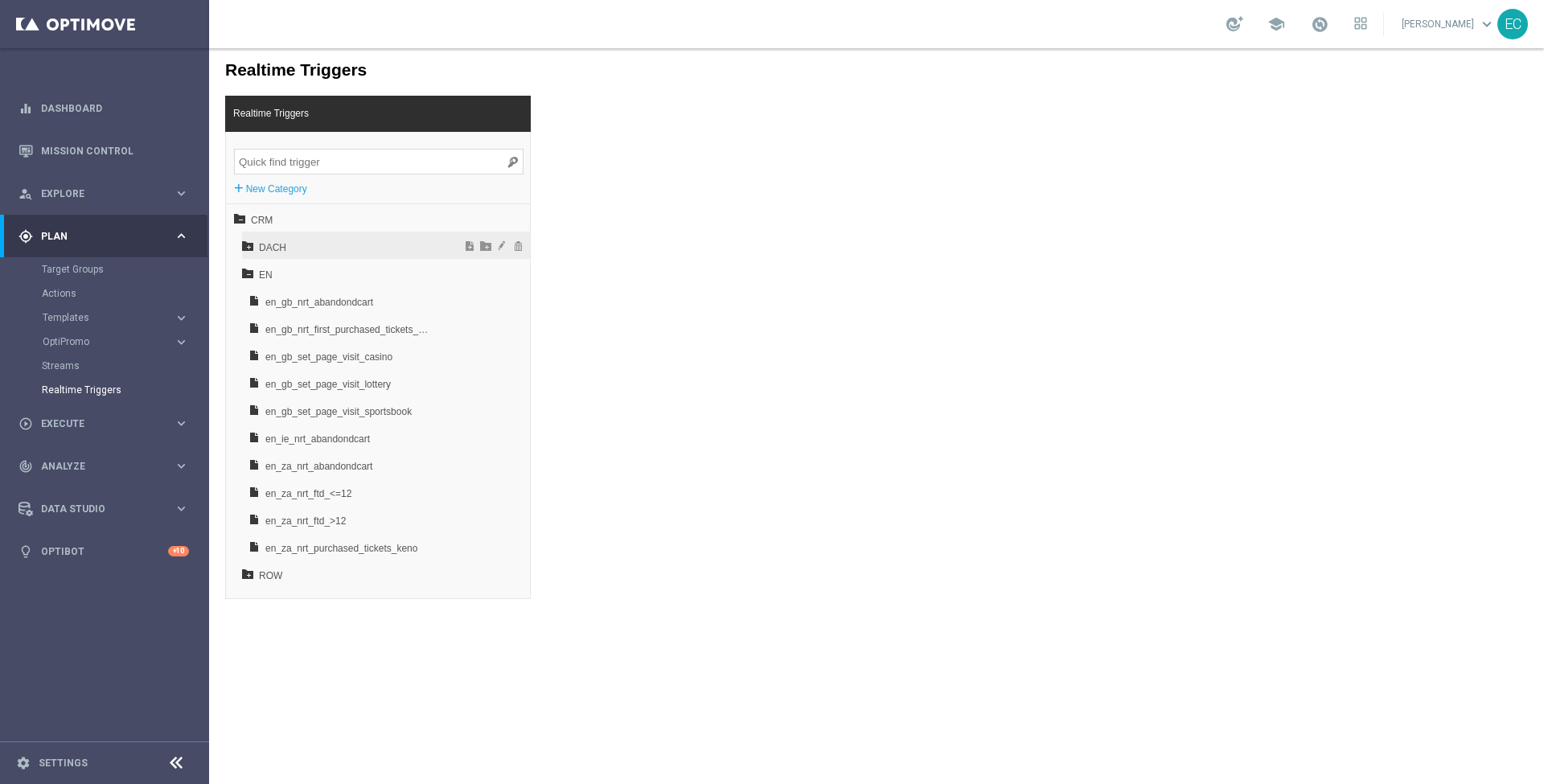
click at [360, 248] on span "DACH" at bounding box center [345, 247] width 173 height 27
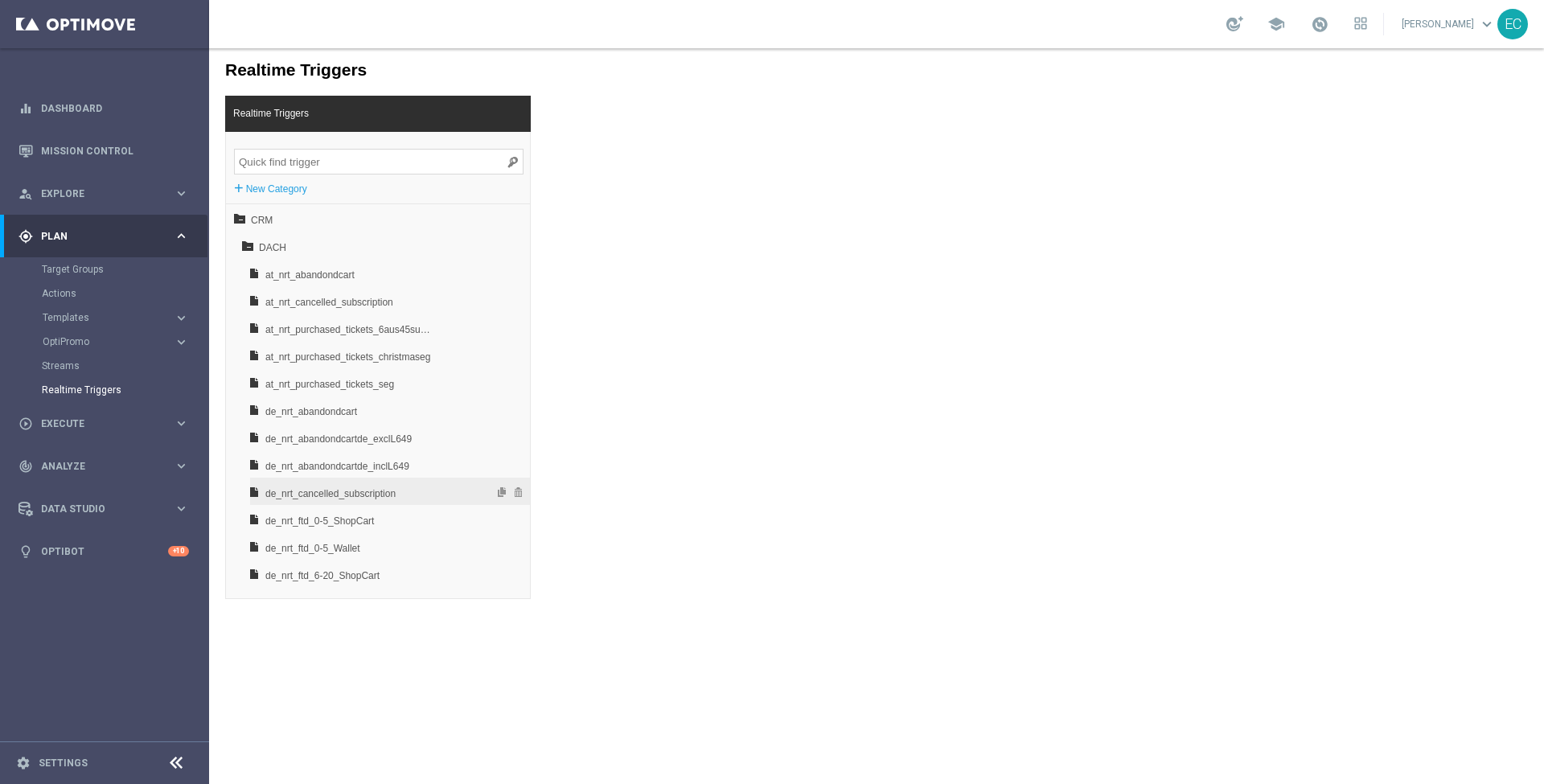
click at [394, 494] on span "de_nrt_cancelled_subscription" at bounding box center [349, 493] width 168 height 27
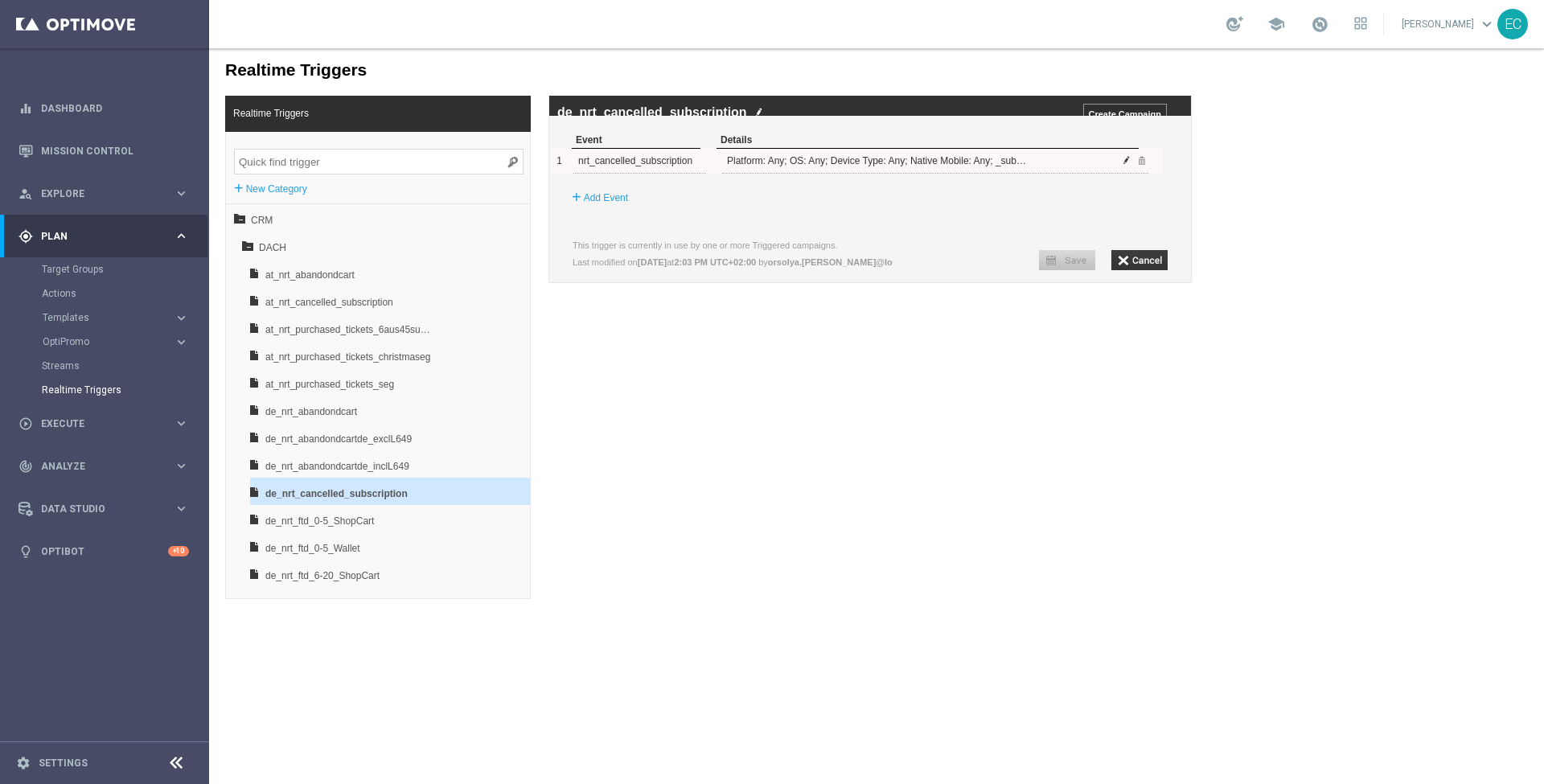
click at [1125, 165] on span at bounding box center [1126, 160] width 9 height 9
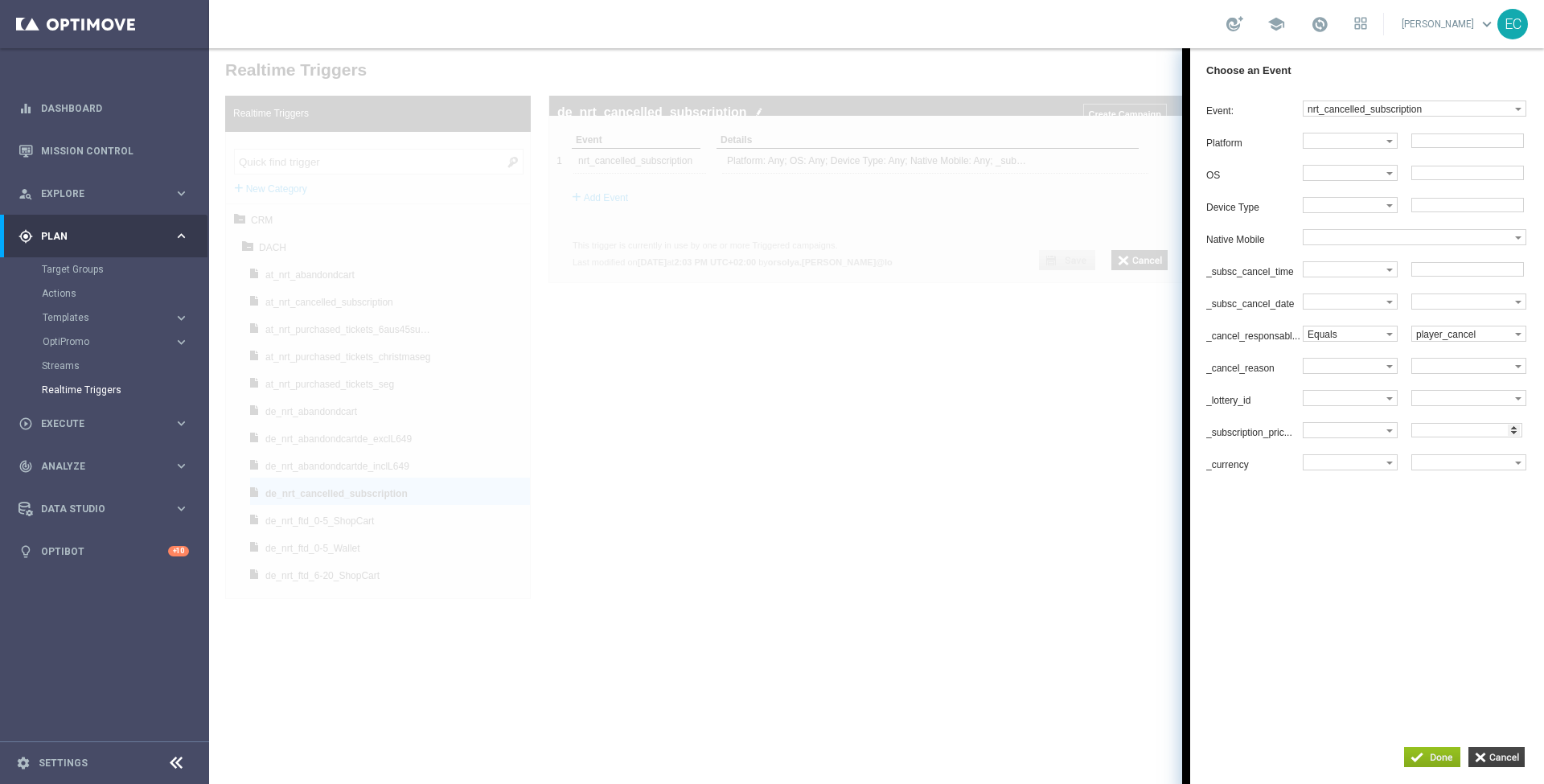
click at [1500, 758] on input "button" at bounding box center [1497, 757] width 57 height 20
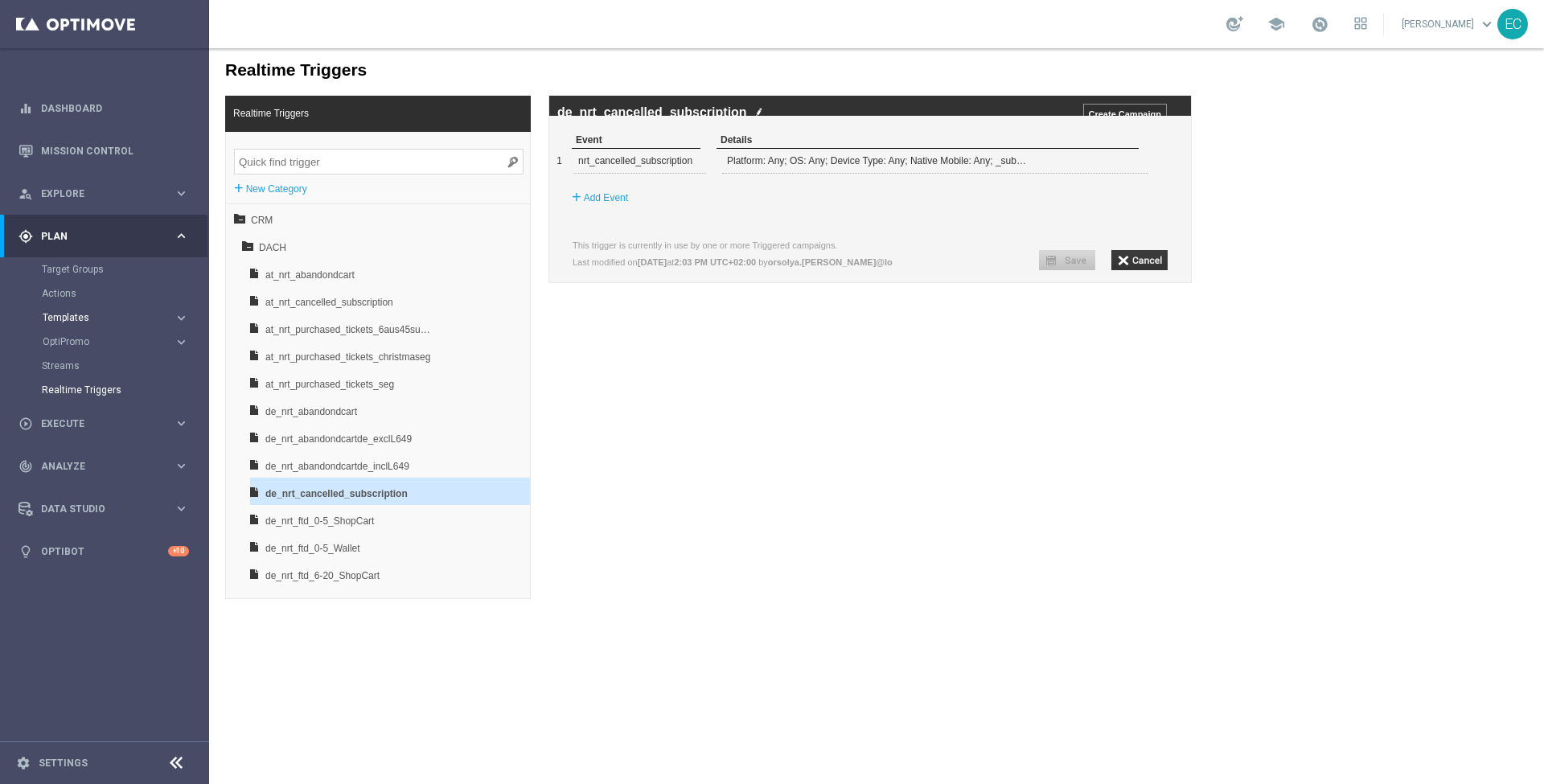
click at [87, 318] on span "Templates" at bounding box center [100, 317] width 115 height 9
click at [80, 341] on link "Optimail" at bounding box center [109, 342] width 117 height 13
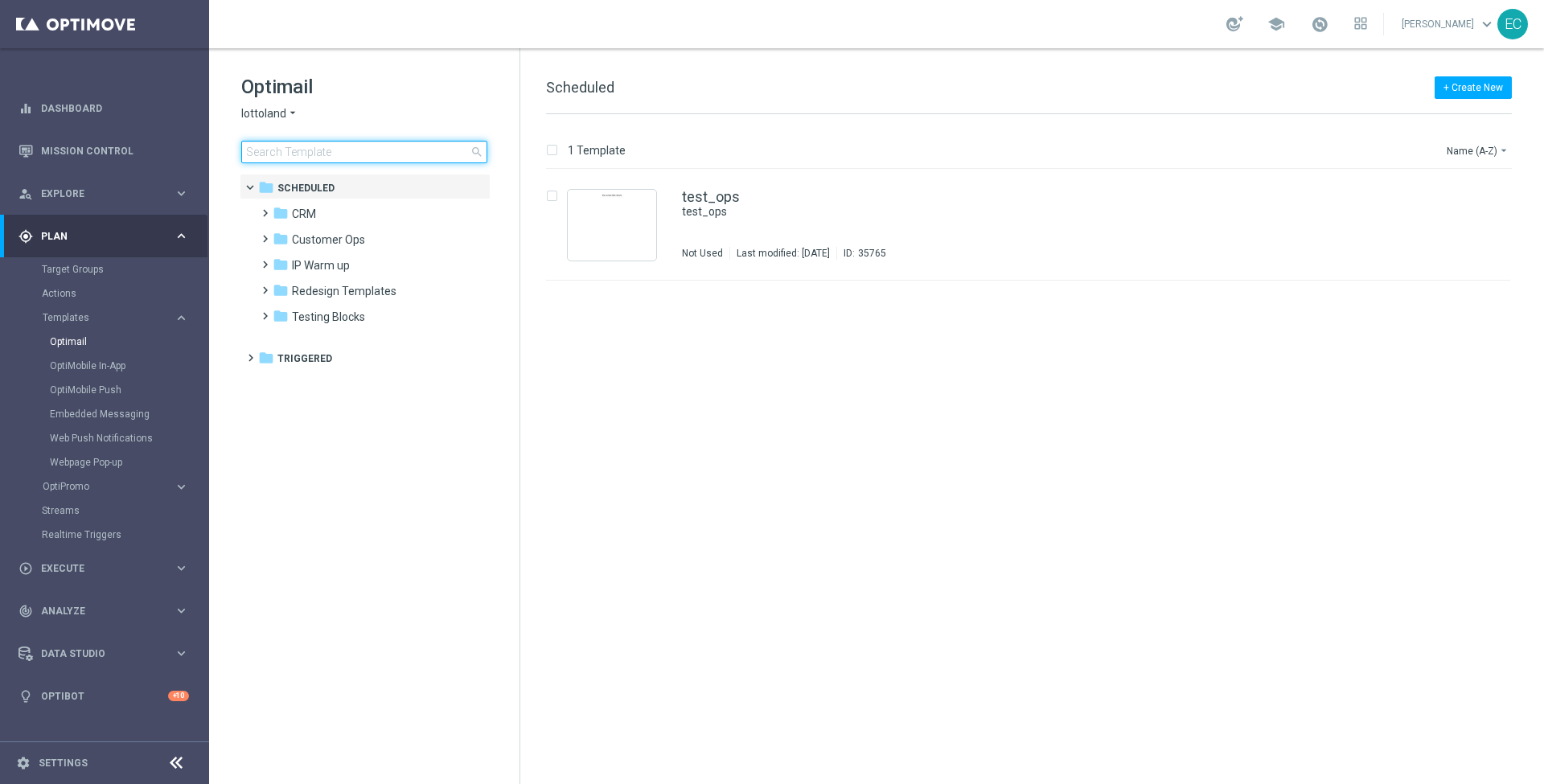
click at [333, 159] on input at bounding box center [364, 152] width 246 height 22
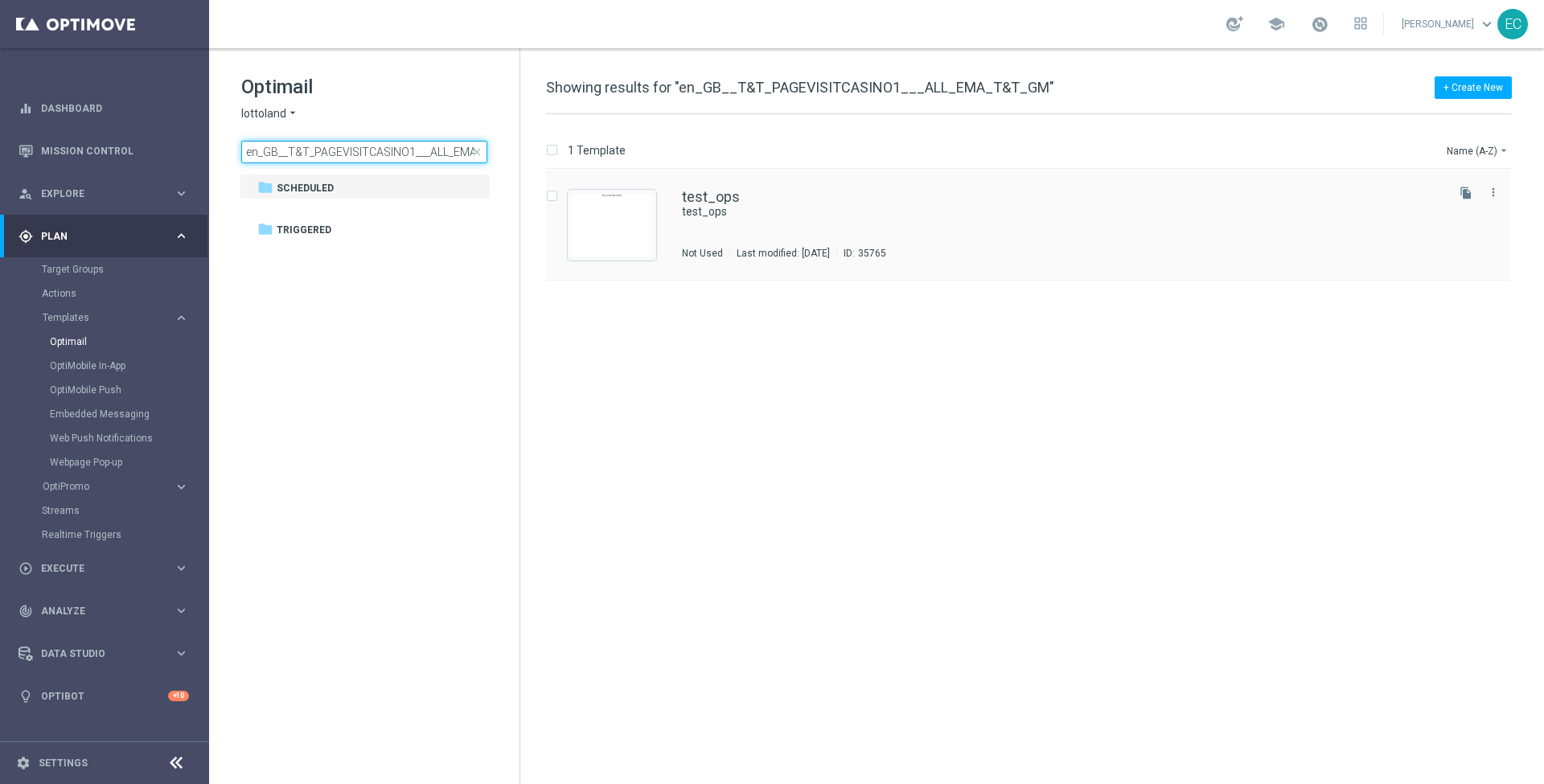
scroll to position [0, 46]
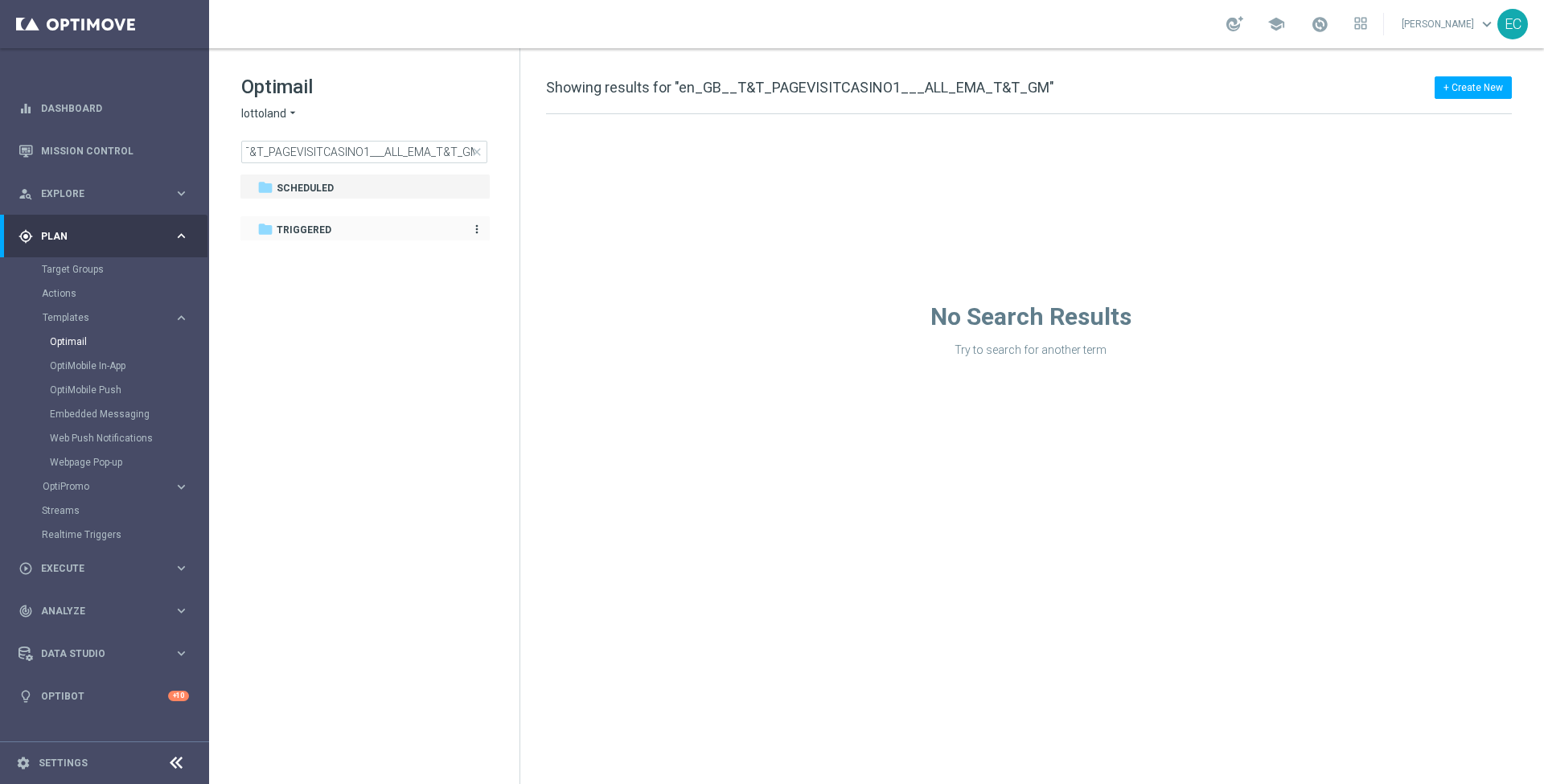
click at [352, 228] on div "folder Triggered" at bounding box center [356, 231] width 198 height 19
click at [351, 221] on div "folder Triggered" at bounding box center [356, 231] width 198 height 19
click at [403, 150] on input "en_GB__T&T_PAGEVISITCASINO1___ALL_EMA_T&T_GM" at bounding box center [364, 152] width 246 height 22
drag, startPoint x: 403, startPoint y: 150, endPoint x: 480, endPoint y: 148, distance: 77.0
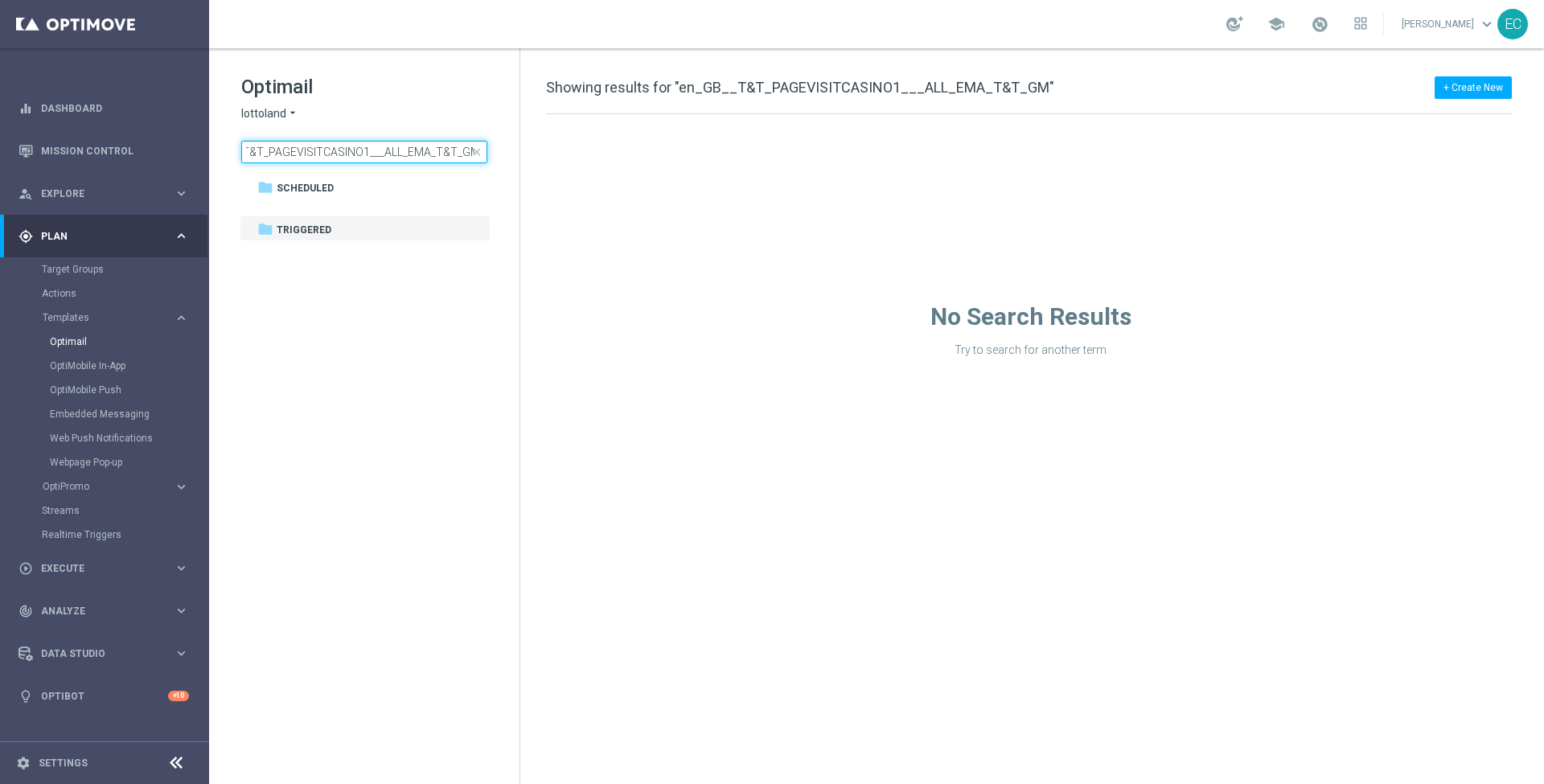
click at [483, 152] on div "en_GB__T&T_PAGEVISITCASINO1___ALL_EMA_T&T_GM close" at bounding box center [364, 152] width 246 height 22
click at [402, 150] on input "en_GB__T&T_PAGEVISITCASINO1___ALL_EMA_T&T_GM" at bounding box center [364, 152] width 246 height 22
drag, startPoint x: 370, startPoint y: 153, endPoint x: 621, endPoint y: 169, distance: 251.5
click at [621, 169] on div "Optimail lottoland arrow_drop_down × lottoland en_GB__T&T_PAGEVISITCASINO1___AL…" at bounding box center [876, 416] width 1335 height 736
click at [361, 179] on div "folder Scheduled" at bounding box center [356, 189] width 198 height 19
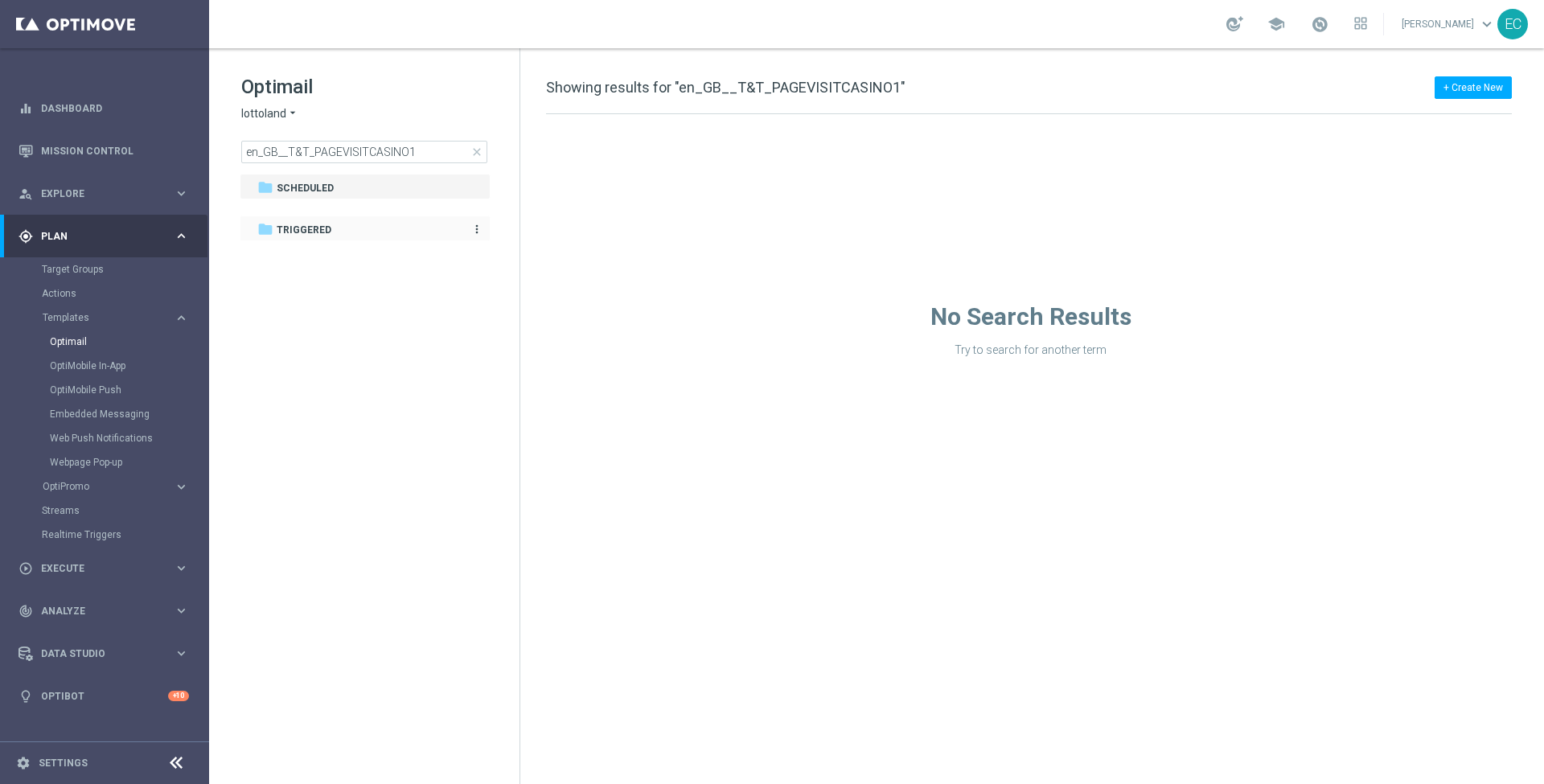
click at [348, 230] on div "folder Triggered" at bounding box center [356, 231] width 198 height 19
click at [351, 184] on div "folder Scheduled" at bounding box center [356, 189] width 198 height 19
click at [351, 233] on div "folder Triggered" at bounding box center [356, 231] width 198 height 19
click at [432, 157] on input "en_GB__T&T_PAGEVISITCASINO1" at bounding box center [364, 152] width 246 height 22
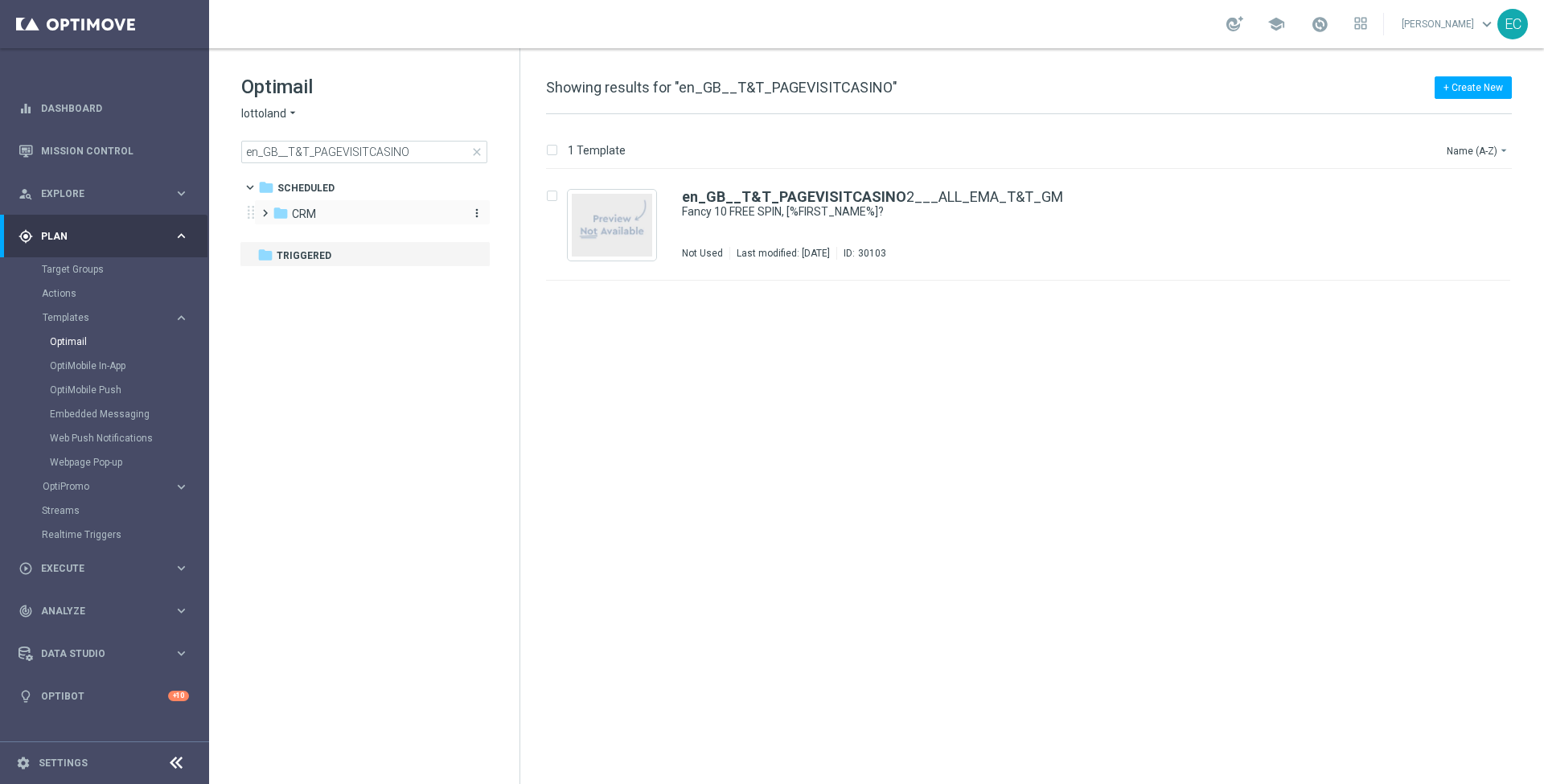
click at [311, 212] on span "CRM" at bounding box center [304, 214] width 24 height 15
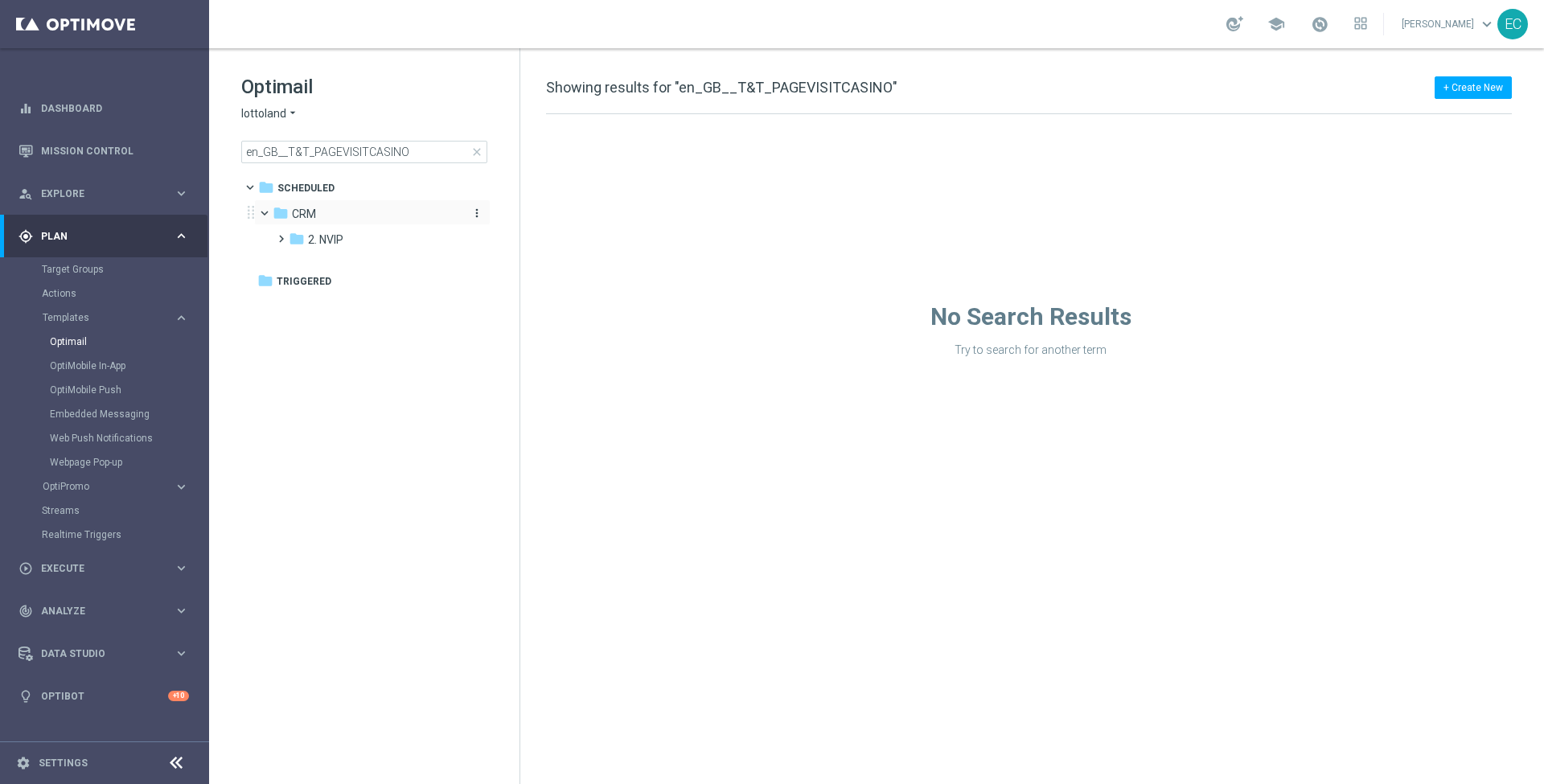
click at [315, 218] on div "folder CRM" at bounding box center [365, 215] width 185 height 19
click at [334, 209] on div "folder CRM" at bounding box center [365, 215] width 185 height 19
click at [324, 247] on div "folder 2. NVIP" at bounding box center [374, 240] width 171 height 19
click at [346, 270] on span "en_GB" at bounding box center [340, 266] width 33 height 15
click at [378, 300] on div "folder 2. Games en_GB more_vert" at bounding box center [396, 289] width 188 height 26
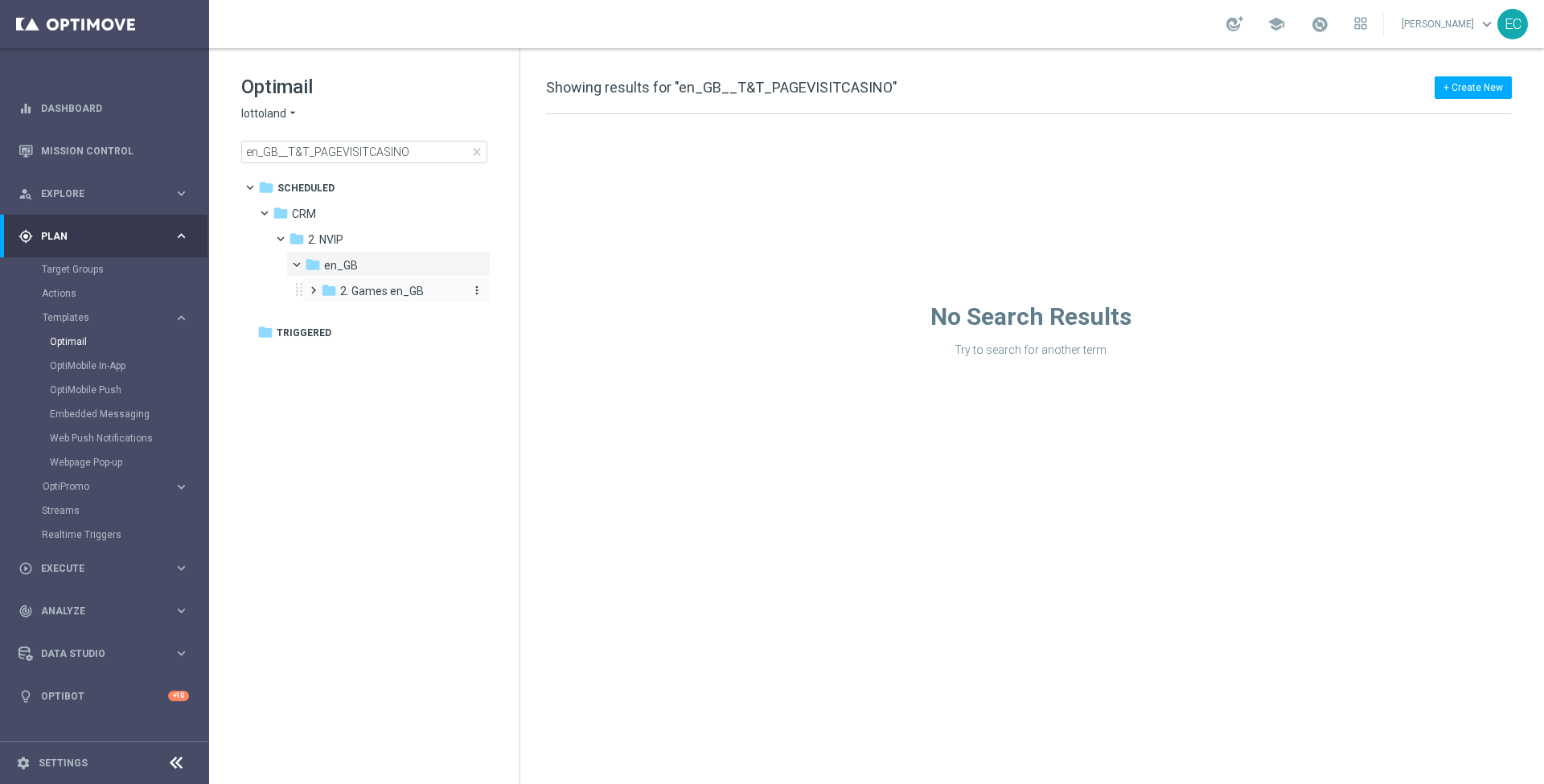
click at [404, 287] on span "2. Games en_GB" at bounding box center [382, 291] width 84 height 15
click at [414, 313] on span "AUT GM en_GB" at bounding box center [394, 317] width 78 height 15
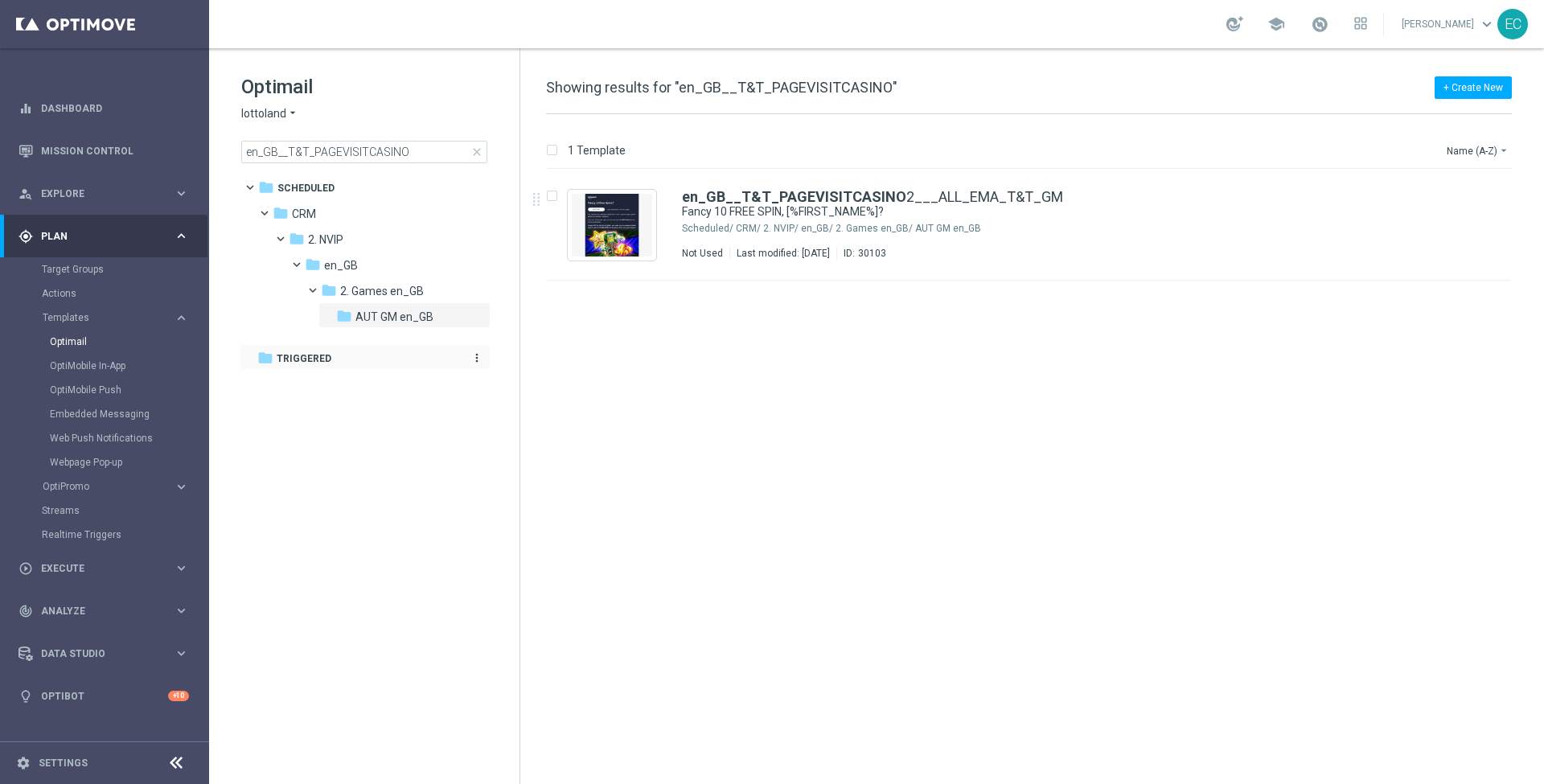
click at [313, 358] on span "Triggered" at bounding box center [303, 359] width 55 height 15
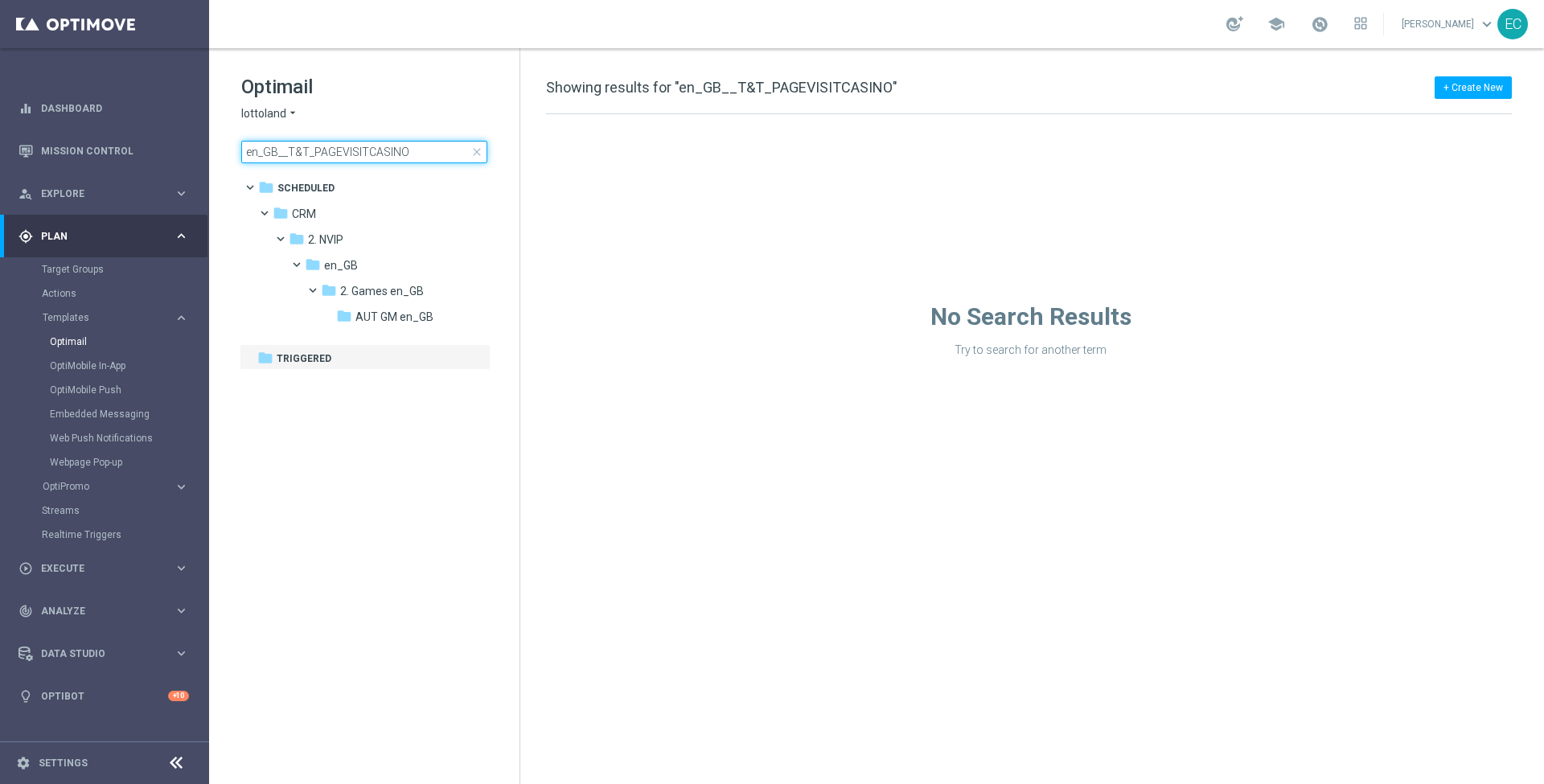
click at [419, 158] on input "en_GB__T&T_PAGEVISITCASINO" at bounding box center [364, 152] width 246 height 22
drag, startPoint x: 427, startPoint y: 158, endPoint x: 166, endPoint y: 157, distance: 261.0
click at [166, 157] on main "equalizer Dashboard Mission Control" at bounding box center [772, 392] width 1544 height 784
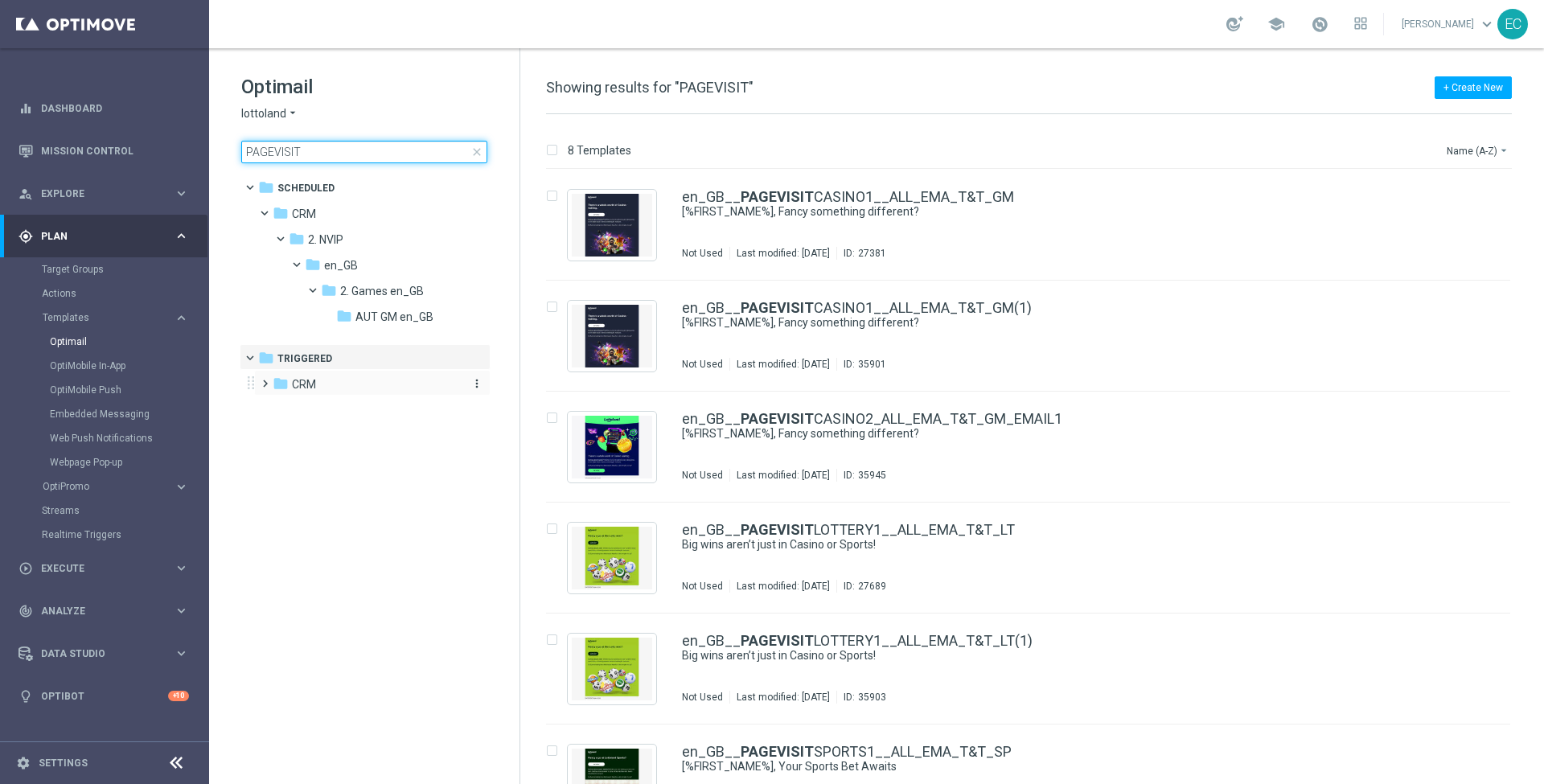
type input "PAGEVISIT"
click at [350, 383] on div "folder CRM" at bounding box center [365, 385] width 185 height 19
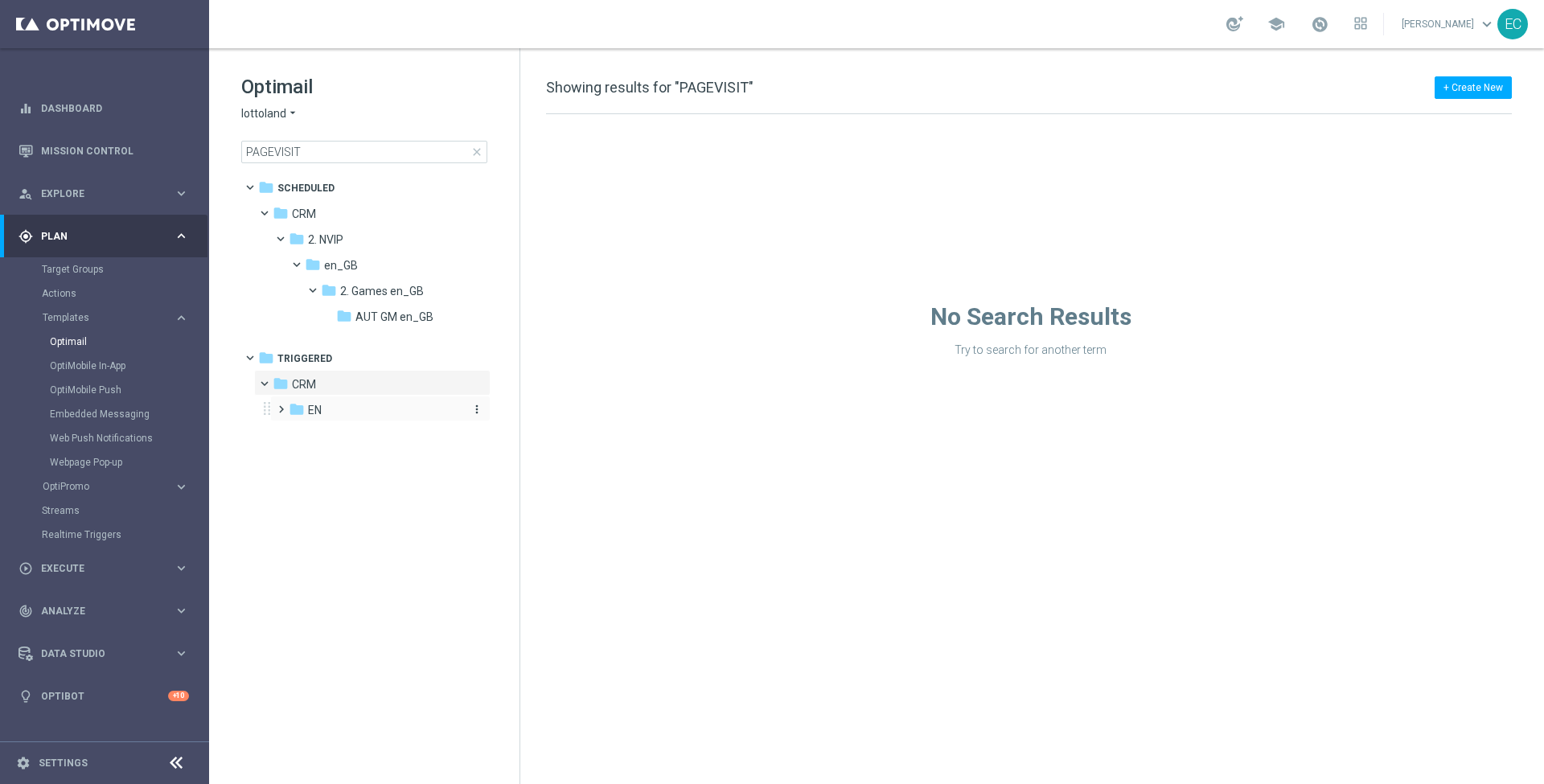
click at [352, 407] on div "folder EN" at bounding box center [374, 411] width 171 height 19
click at [365, 435] on span "EN set_page_visit" at bounding box center [369, 436] width 91 height 15
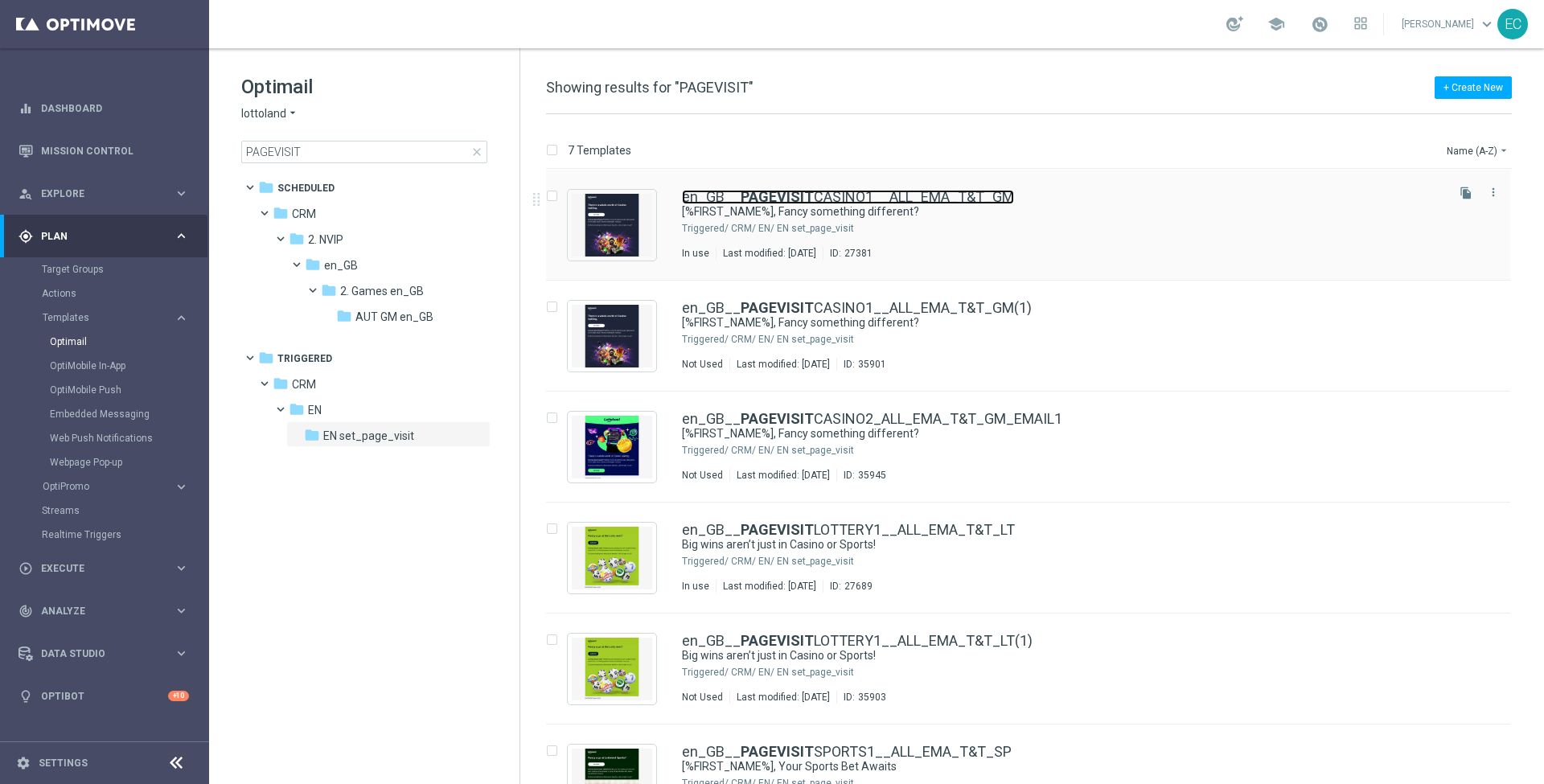
click at [948, 202] on link "en_GB__ PAGEVISIT CASINO1__ALL_EMA_T&T_GM" at bounding box center [847, 197] width 332 height 15
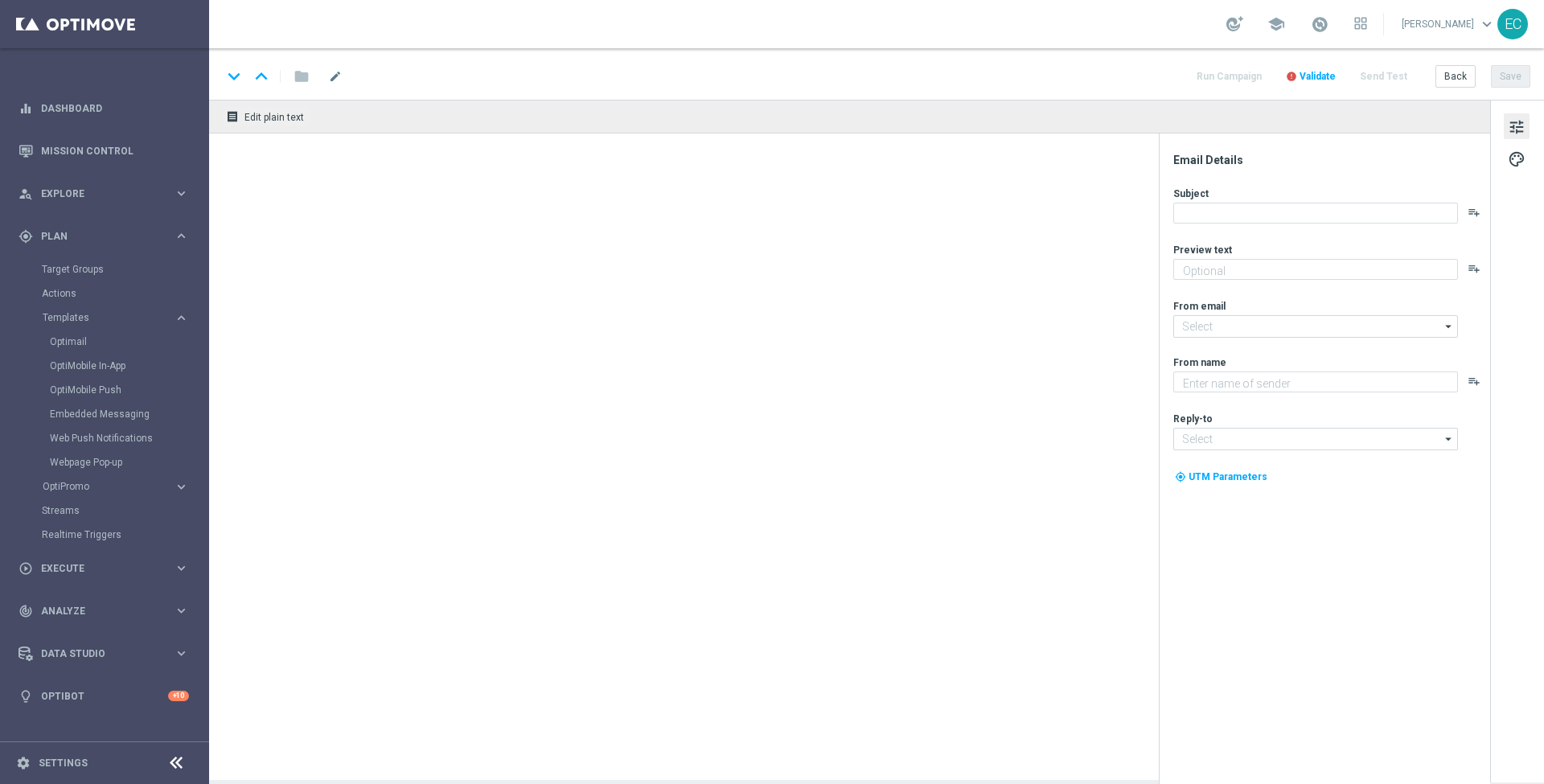
type textarea "A new way to play: Casino awaits."
type input "[EMAIL_ADDRESS][DOMAIN_NAME]"
type textarea "Lottoland"
type input "[EMAIL_ADDRESS][DOMAIN_NAME]"
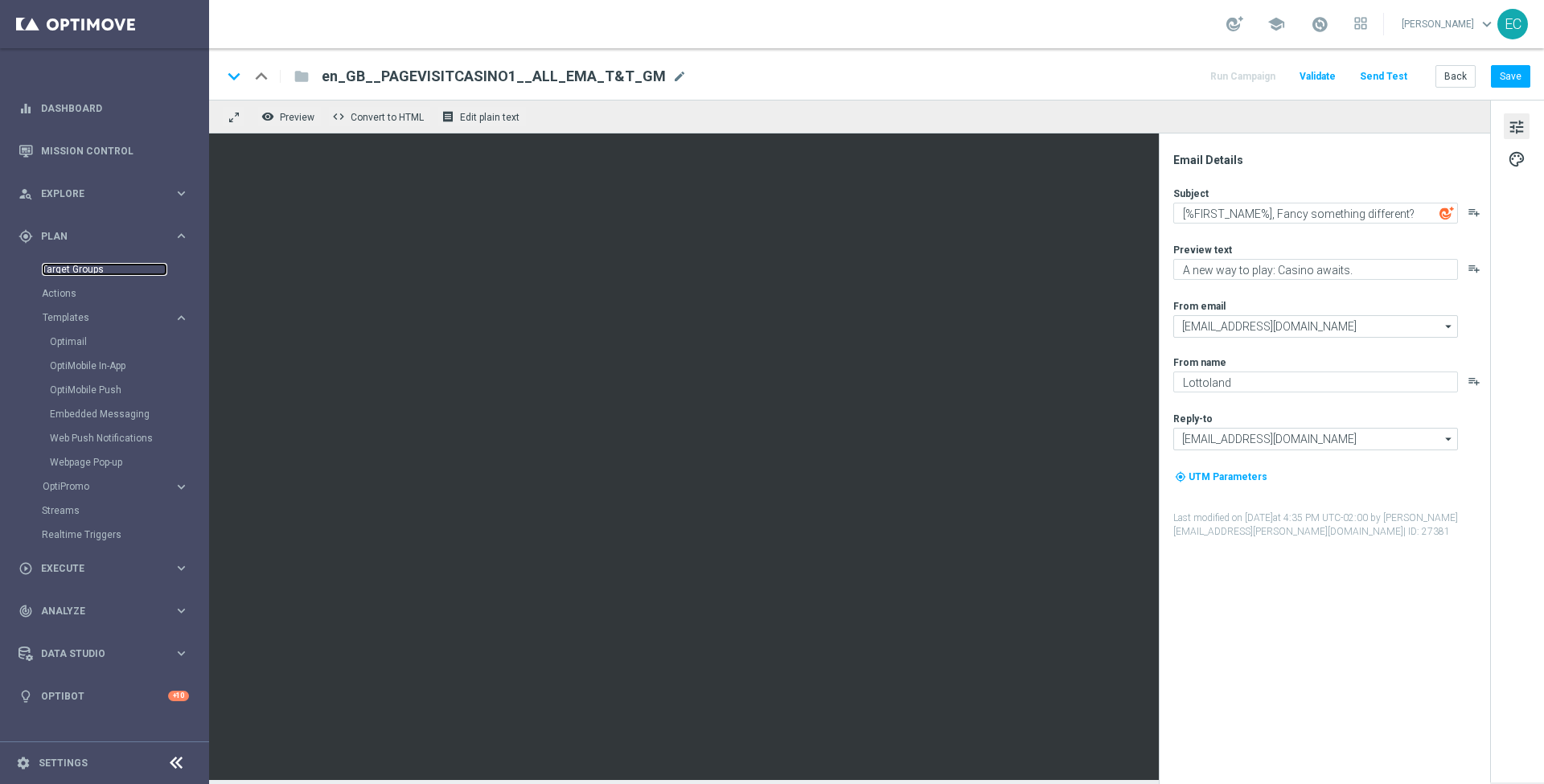
click at [80, 270] on link "Target Groups" at bounding box center [104, 270] width 126 height 13
